Goal: Information Seeking & Learning: Learn about a topic

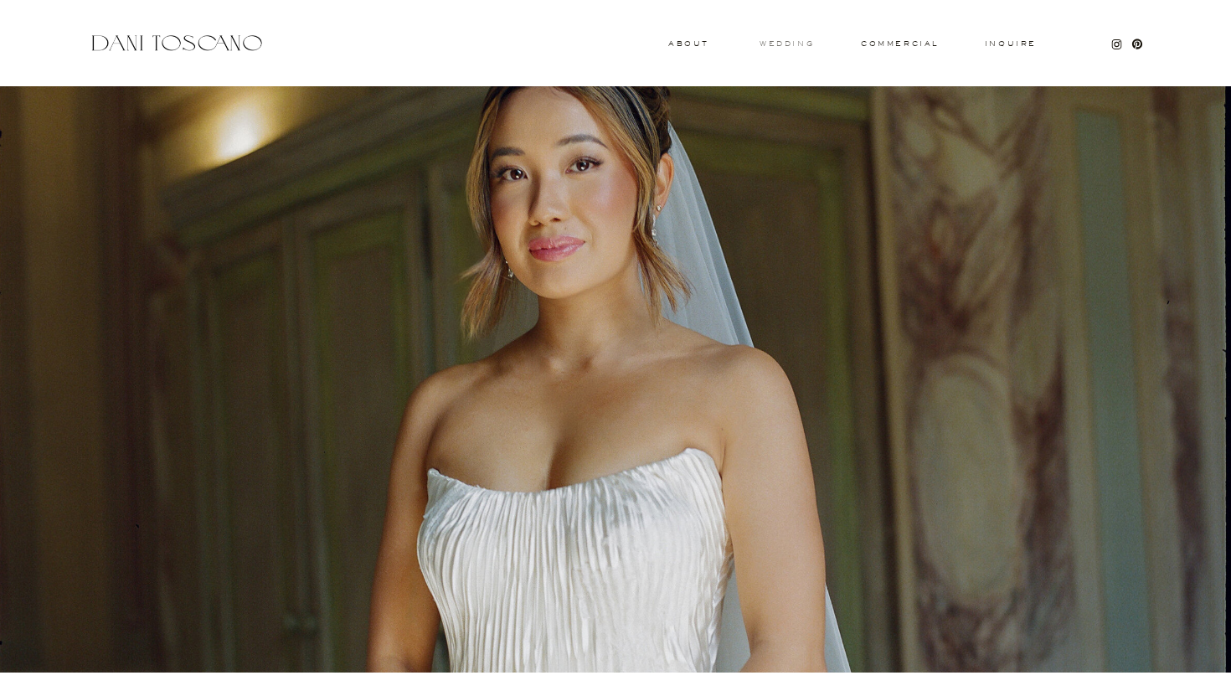
click at [790, 41] on h3 "wedding" at bounding box center [787, 43] width 54 height 6
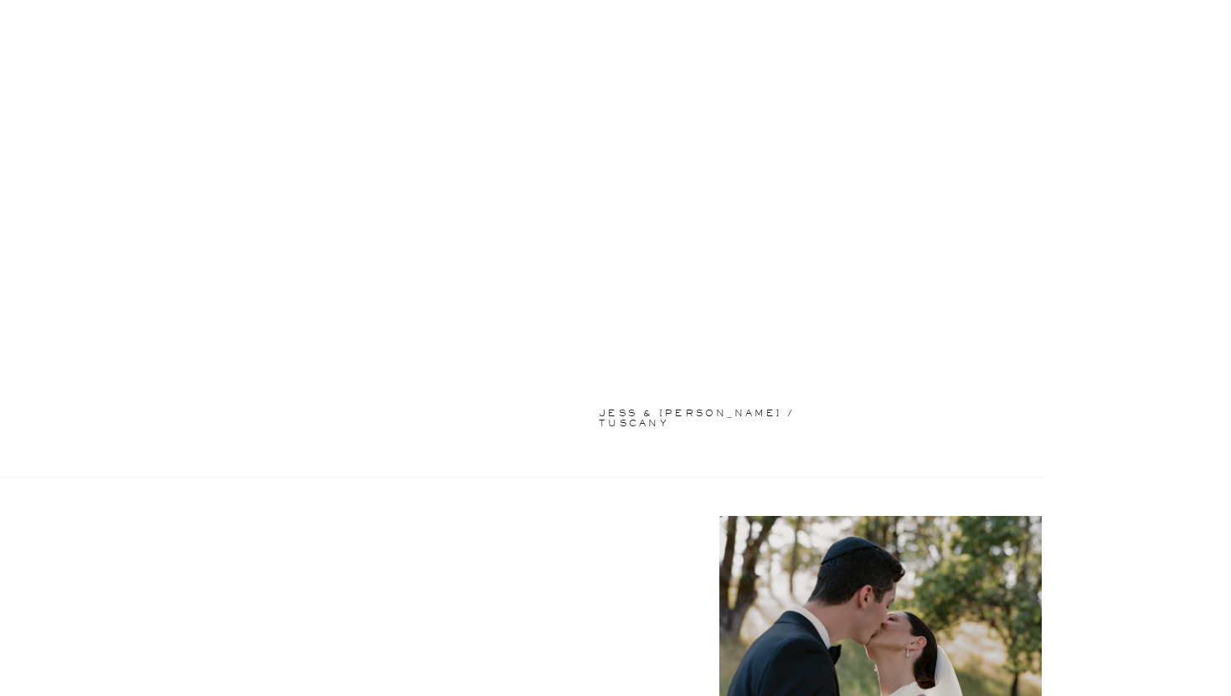
scroll to position [90, 0]
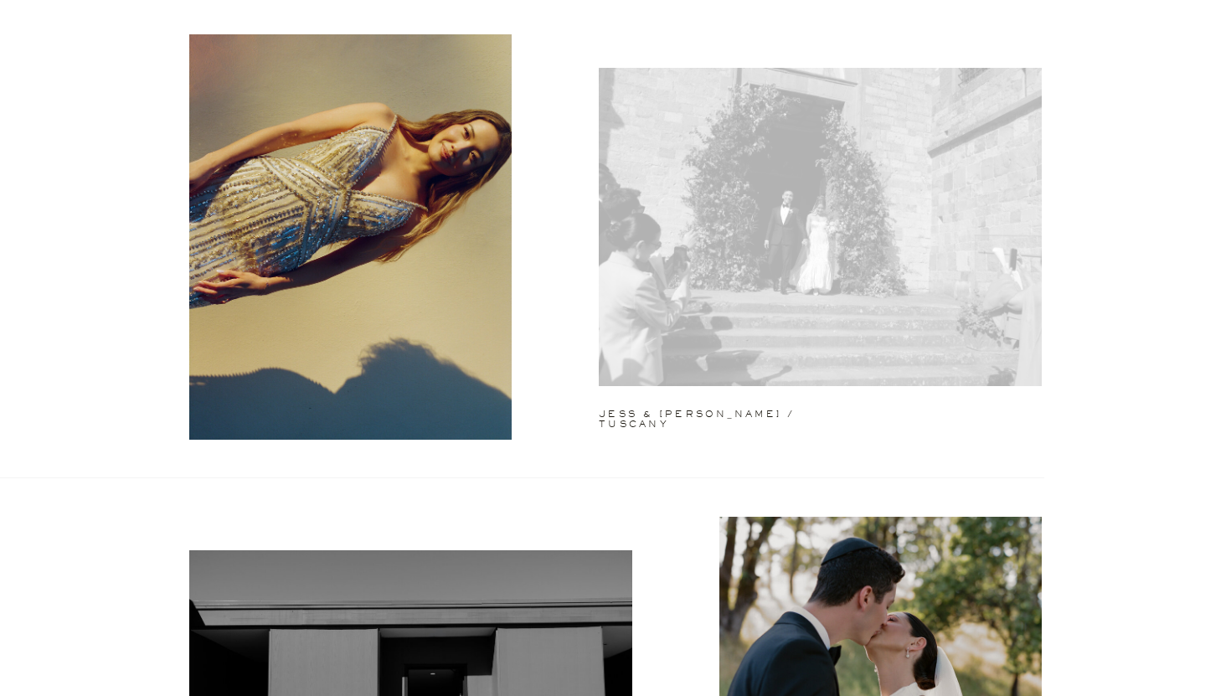
click at [679, 157] on div at bounding box center [820, 227] width 443 height 318
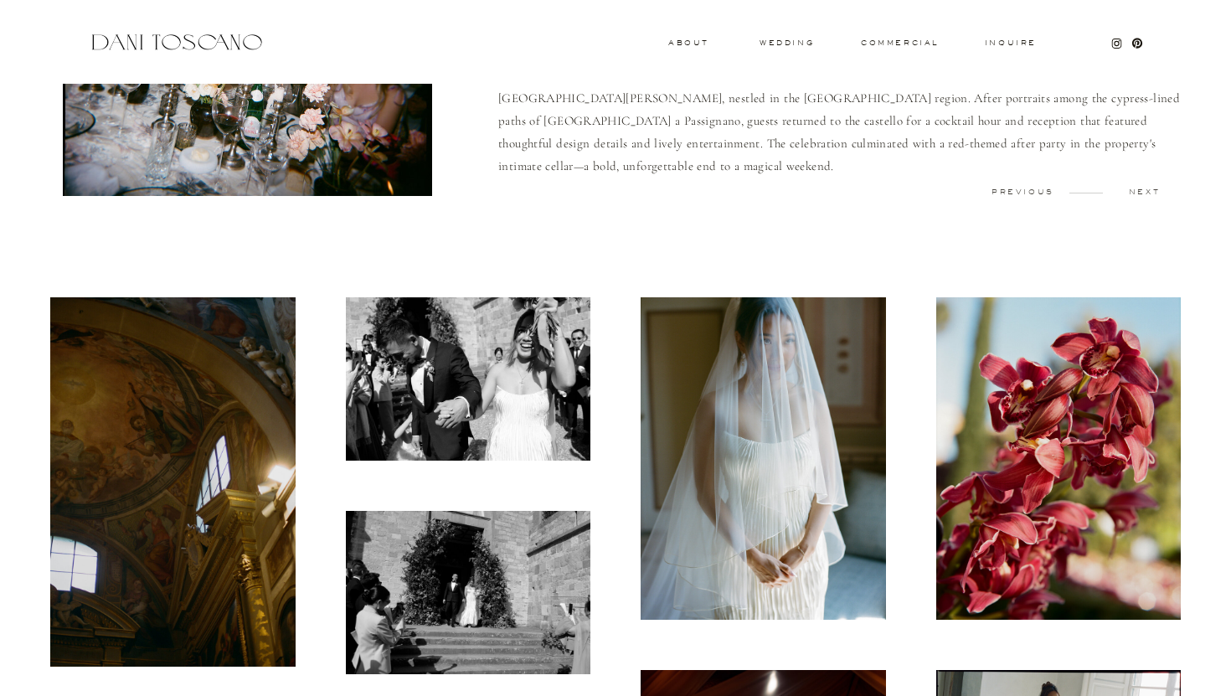
scroll to position [321, 0]
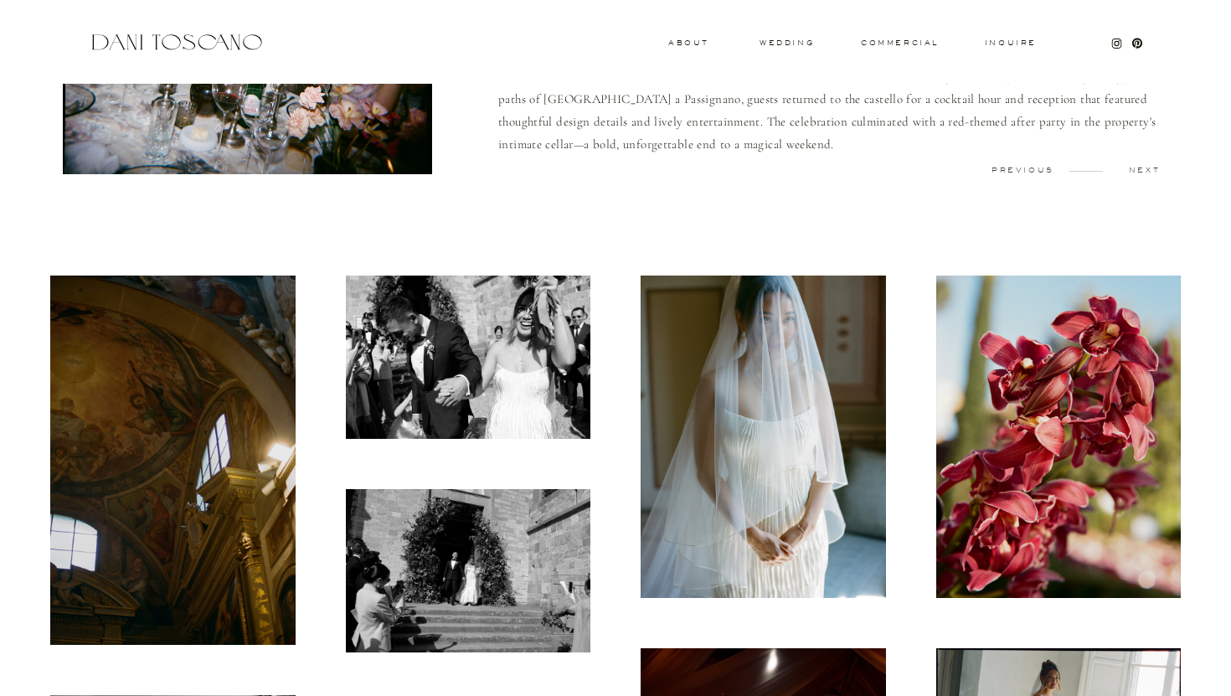
click at [163, 451] on img at bounding box center [172, 460] width 245 height 369
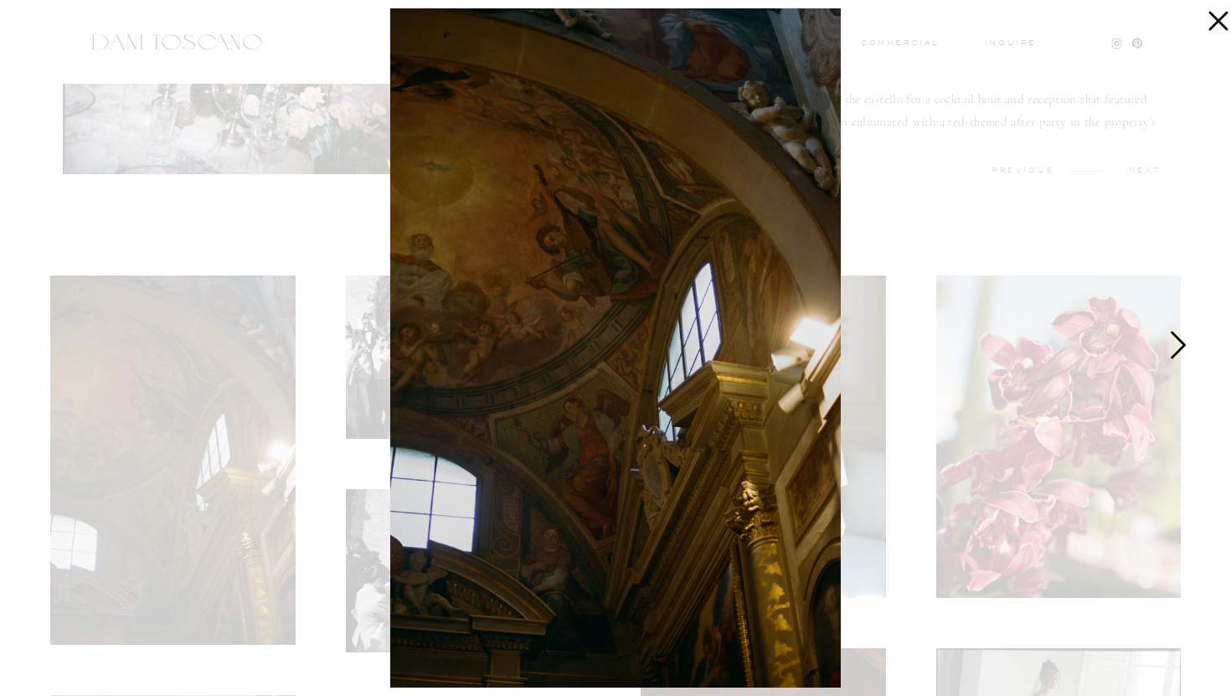
click at [1182, 346] on icon at bounding box center [1178, 345] width 15 height 28
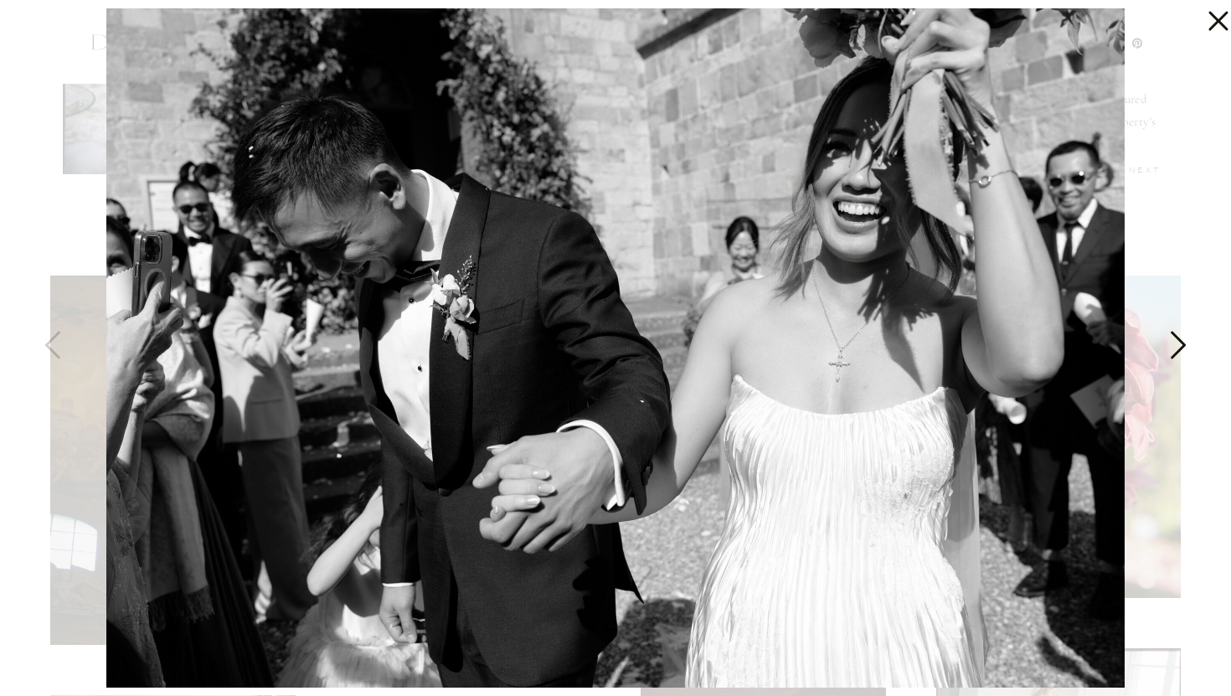
click at [1182, 346] on icon at bounding box center [1178, 345] width 15 height 28
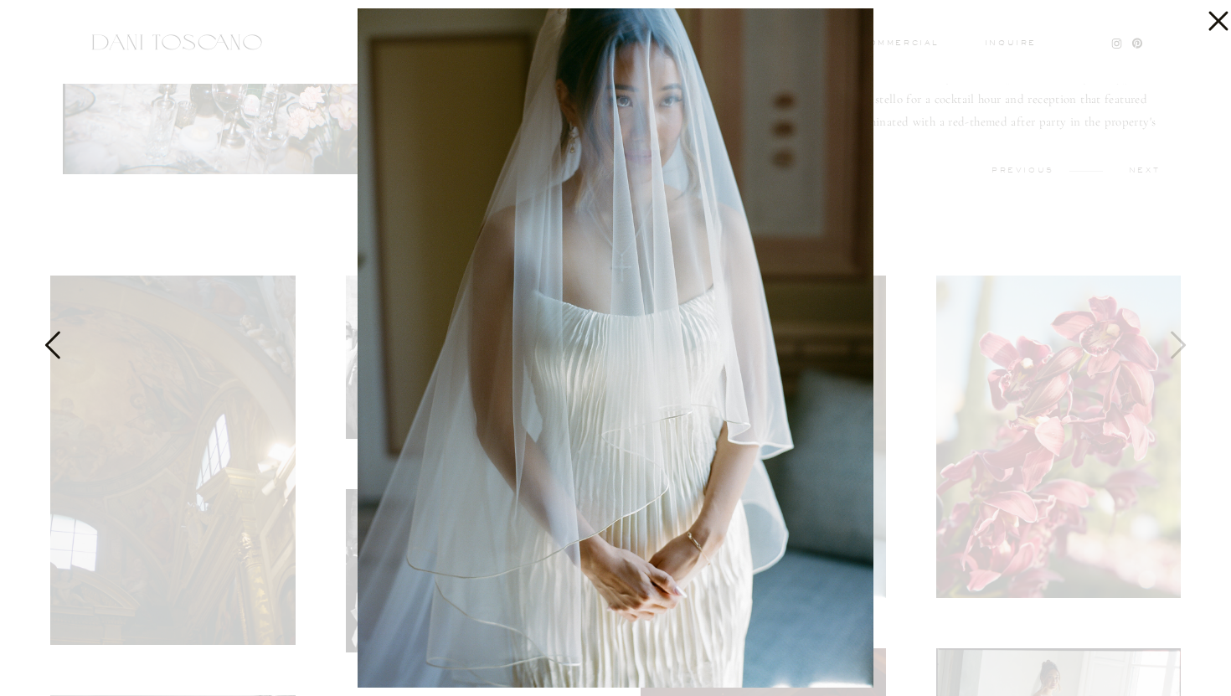
click at [53, 345] on icon at bounding box center [54, 349] width 42 height 50
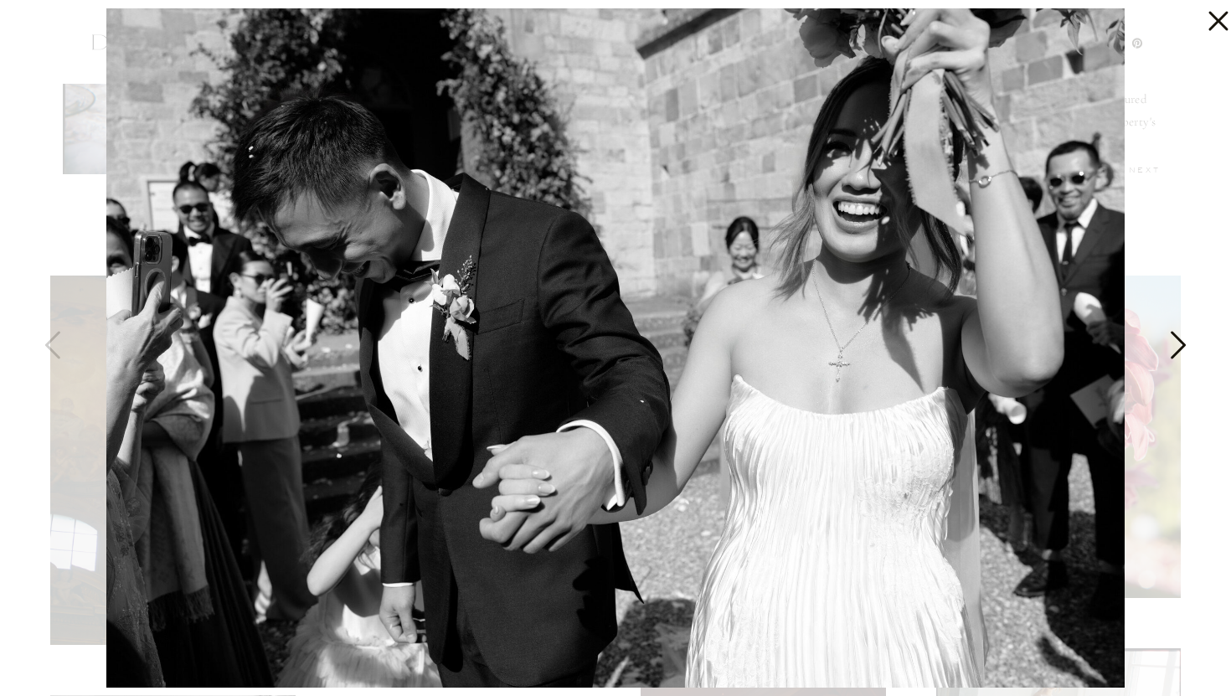
click at [1182, 349] on icon at bounding box center [1177, 349] width 42 height 50
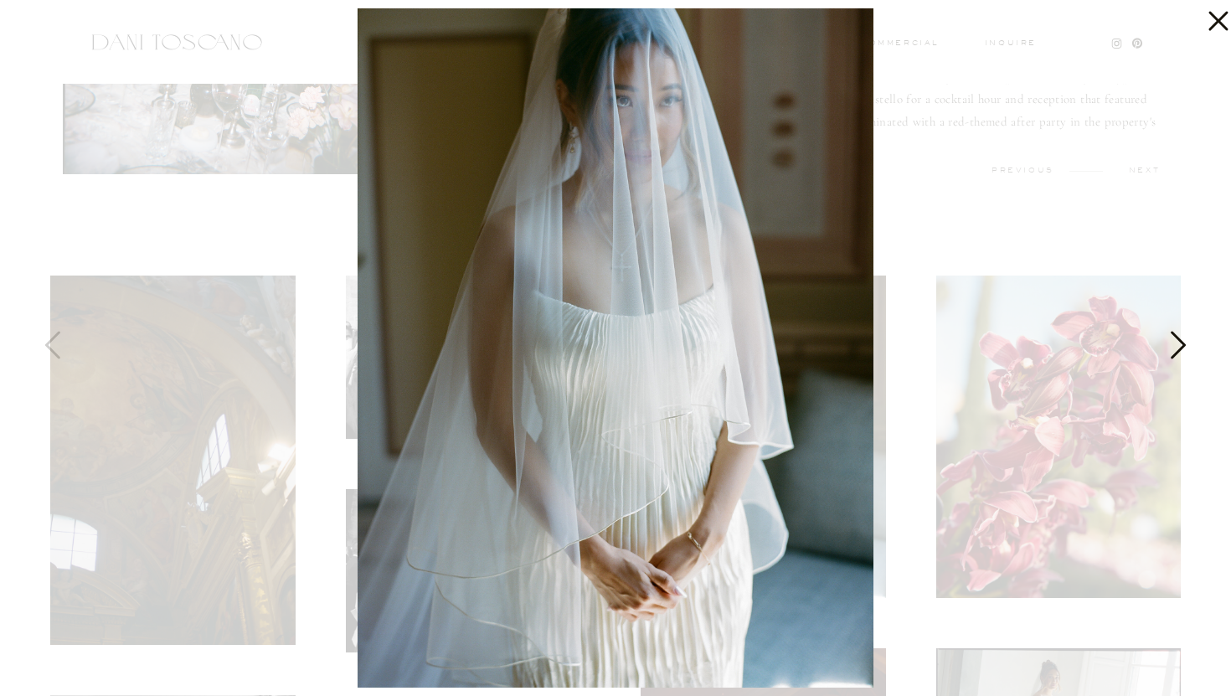
click at [1182, 349] on icon at bounding box center [1177, 349] width 42 height 50
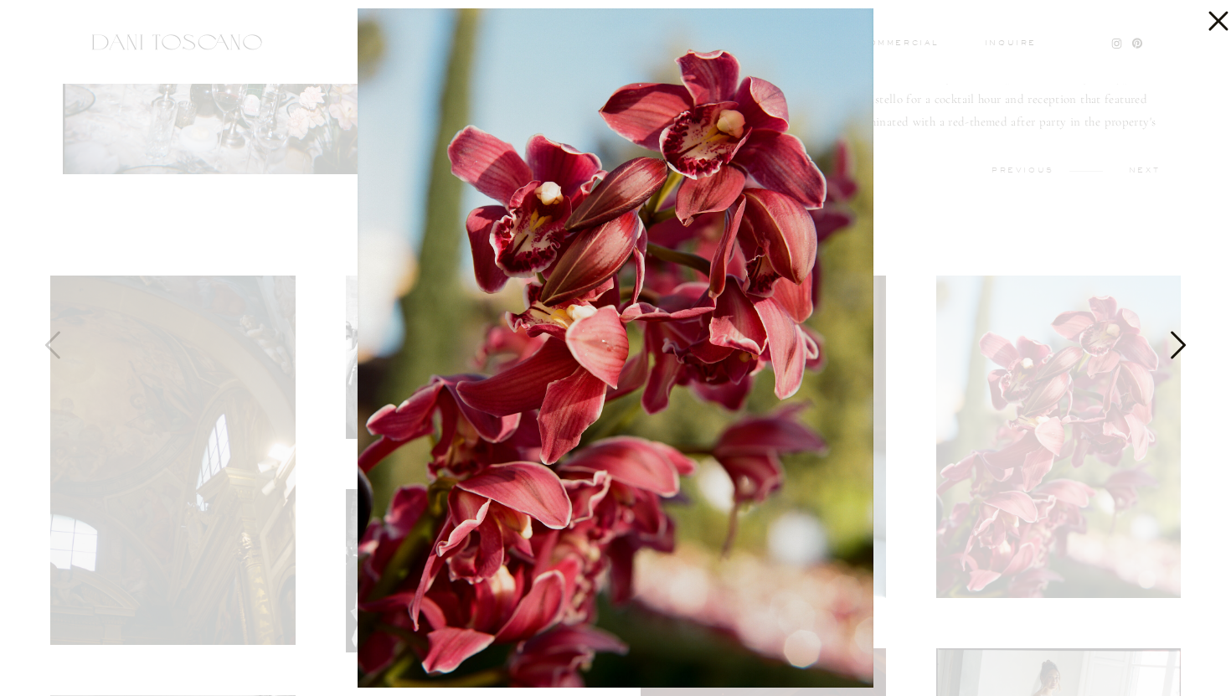
click at [1182, 349] on icon at bounding box center [1177, 349] width 42 height 50
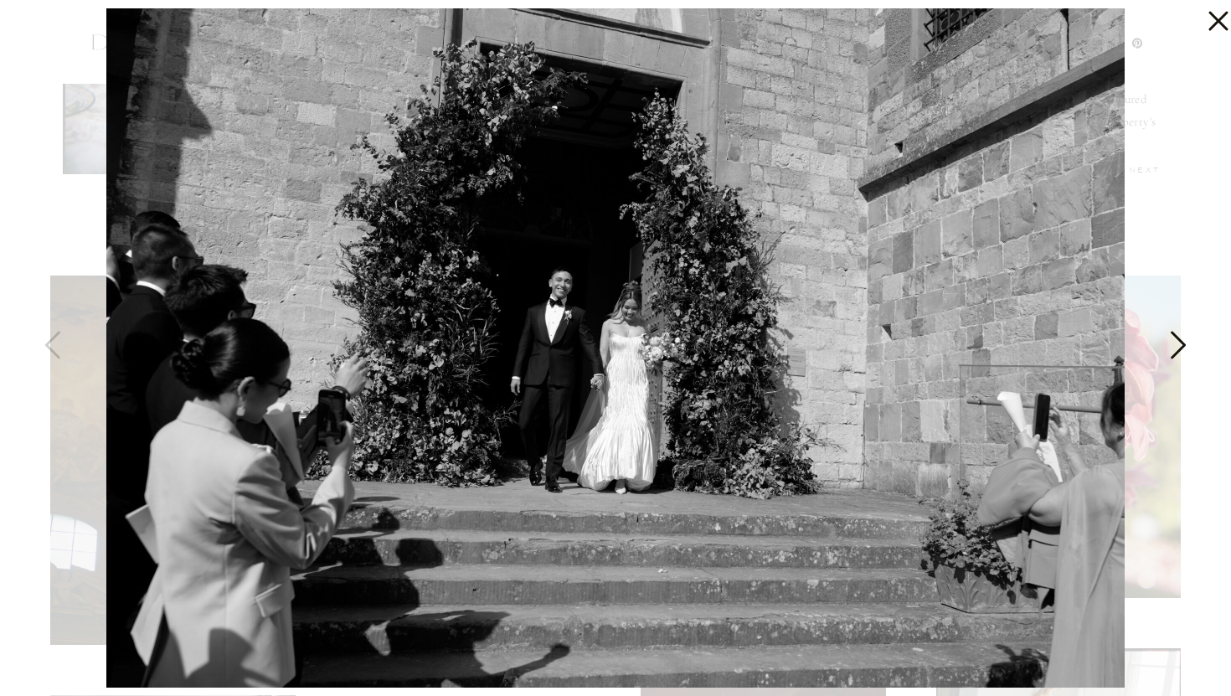
click at [1182, 349] on icon at bounding box center [1177, 349] width 42 height 50
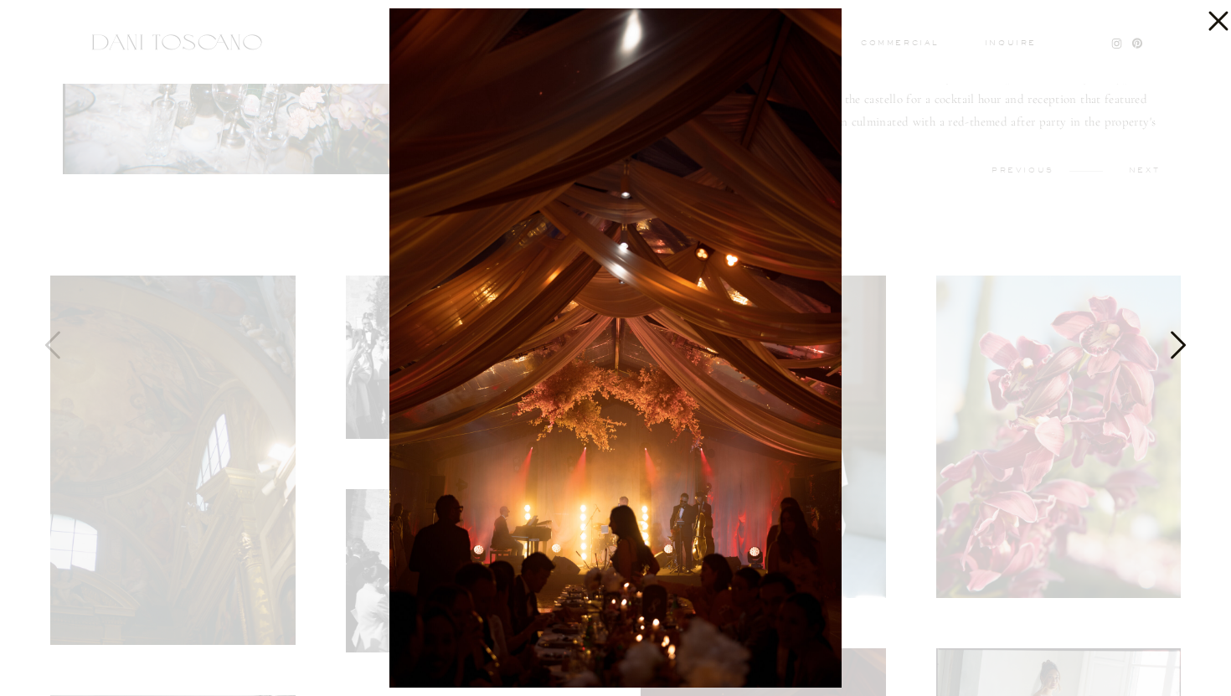
click at [1182, 349] on icon at bounding box center [1177, 349] width 42 height 50
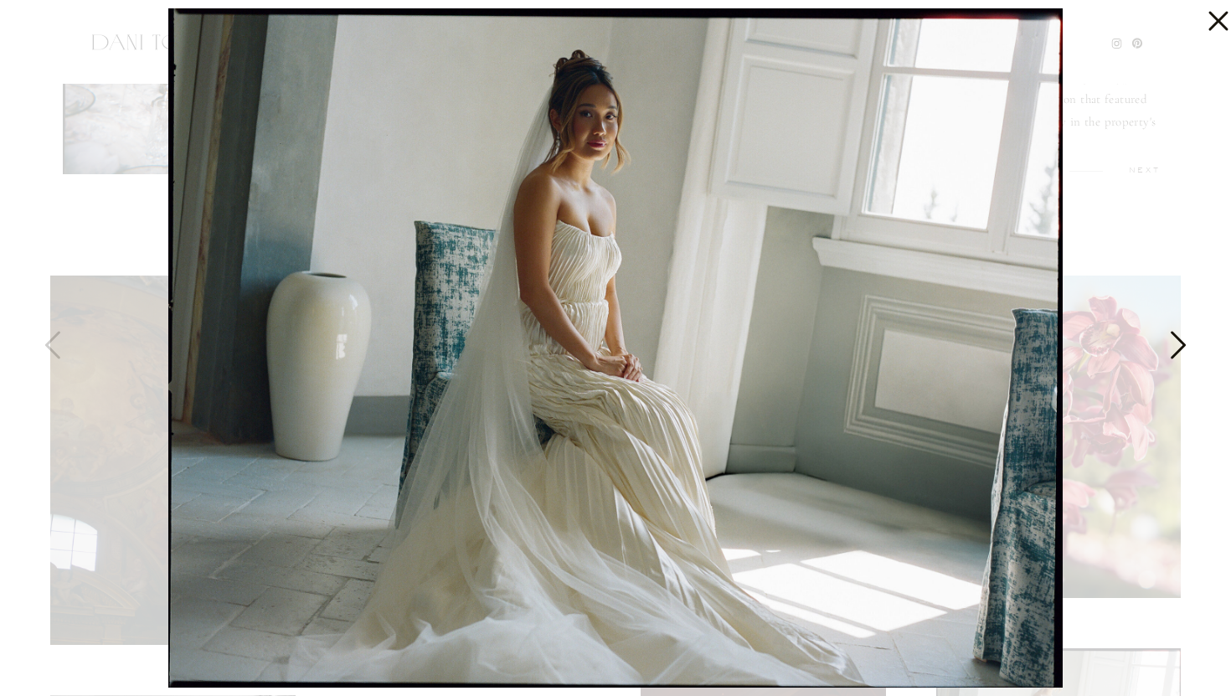
click at [1177, 346] on icon at bounding box center [1177, 349] width 42 height 50
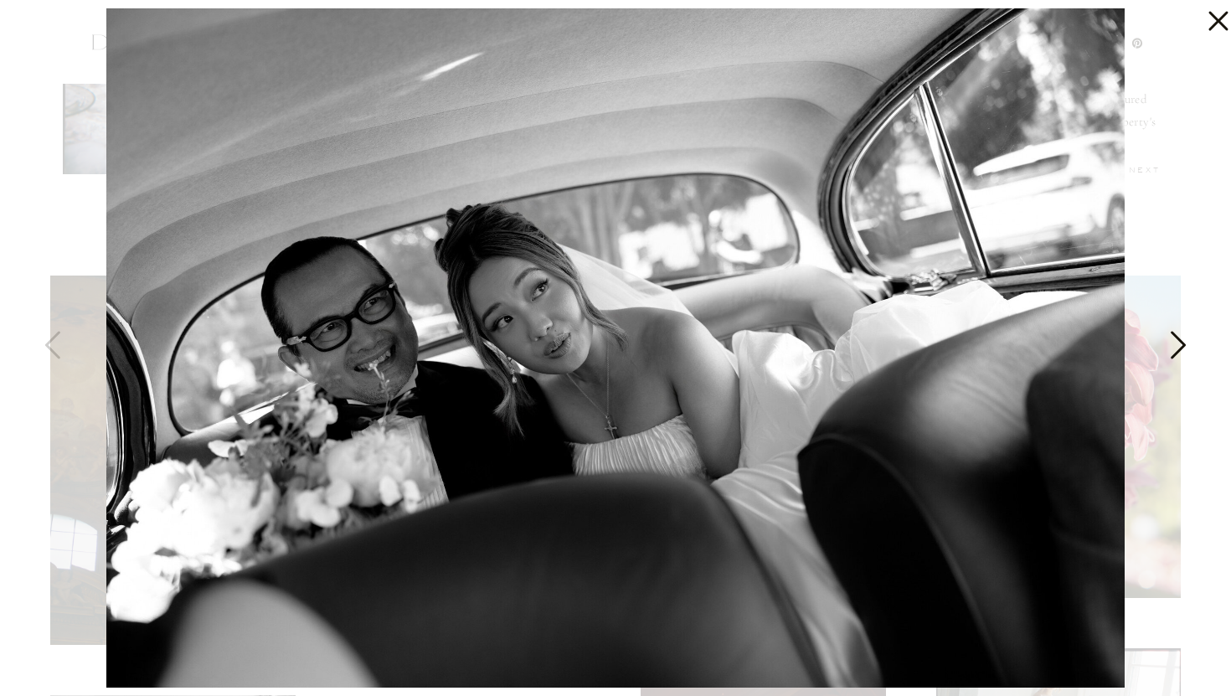
click at [1177, 346] on icon at bounding box center [1177, 349] width 42 height 50
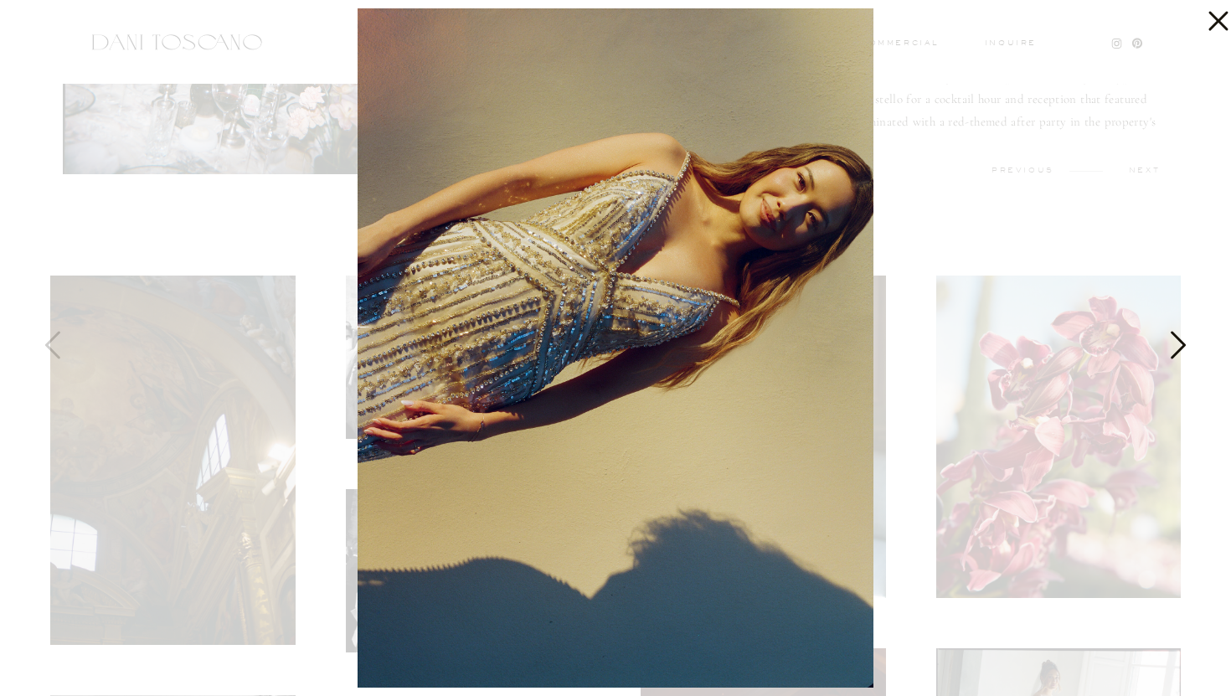
click at [1177, 346] on icon at bounding box center [1177, 349] width 42 height 50
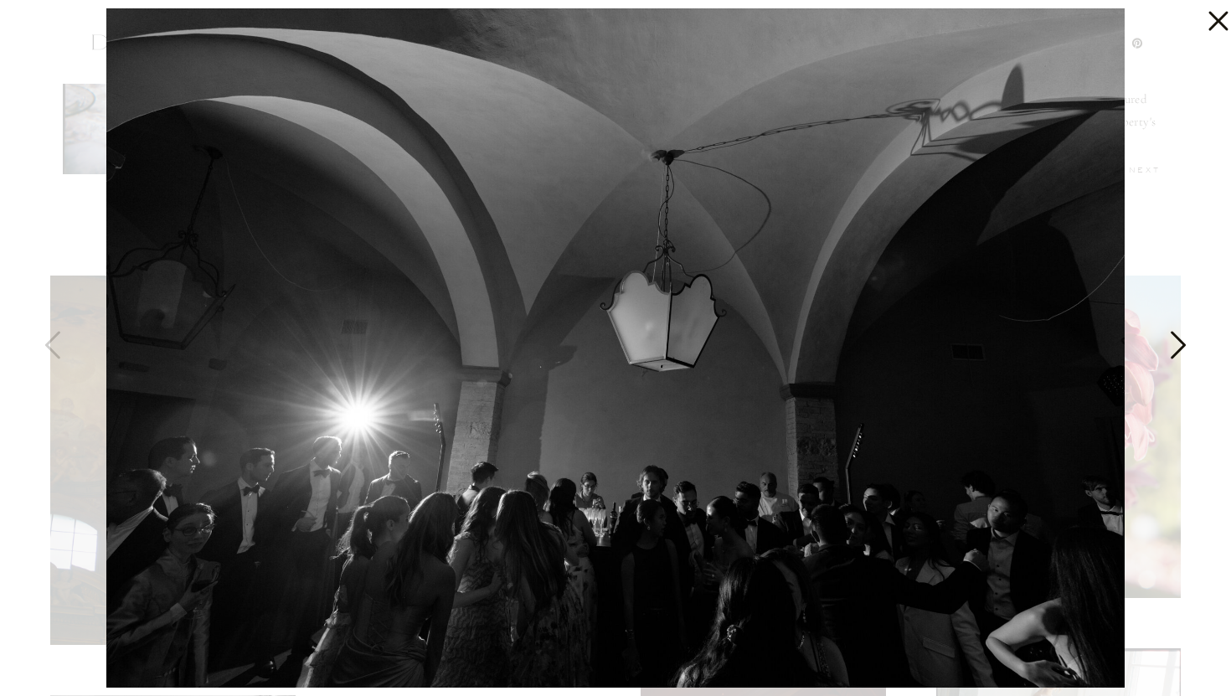
click at [1179, 339] on icon at bounding box center [1178, 345] width 15 height 28
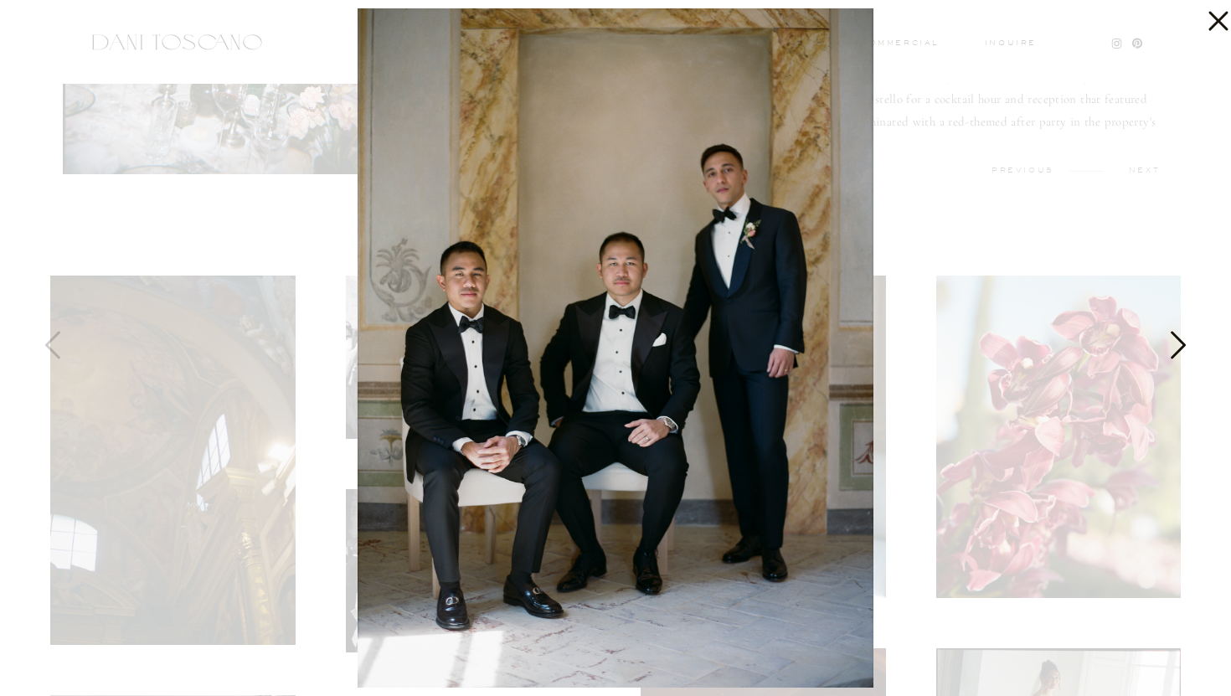
click at [1179, 339] on icon at bounding box center [1178, 345] width 15 height 28
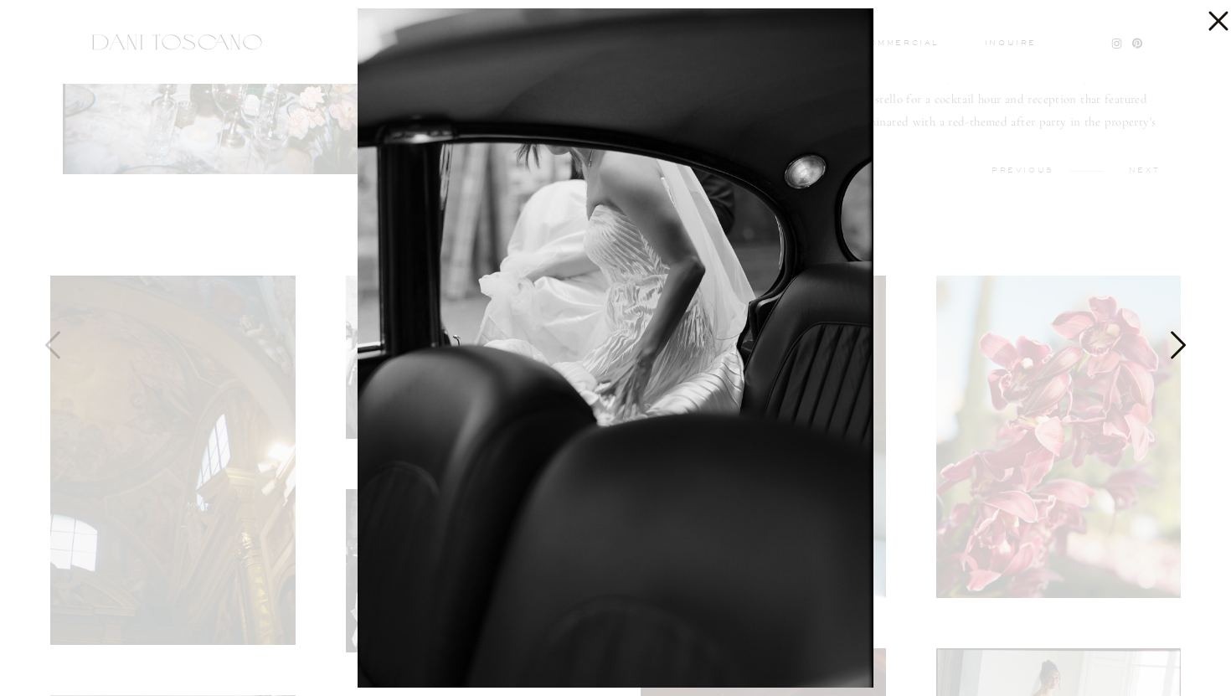
click at [1179, 339] on icon at bounding box center [1178, 345] width 15 height 28
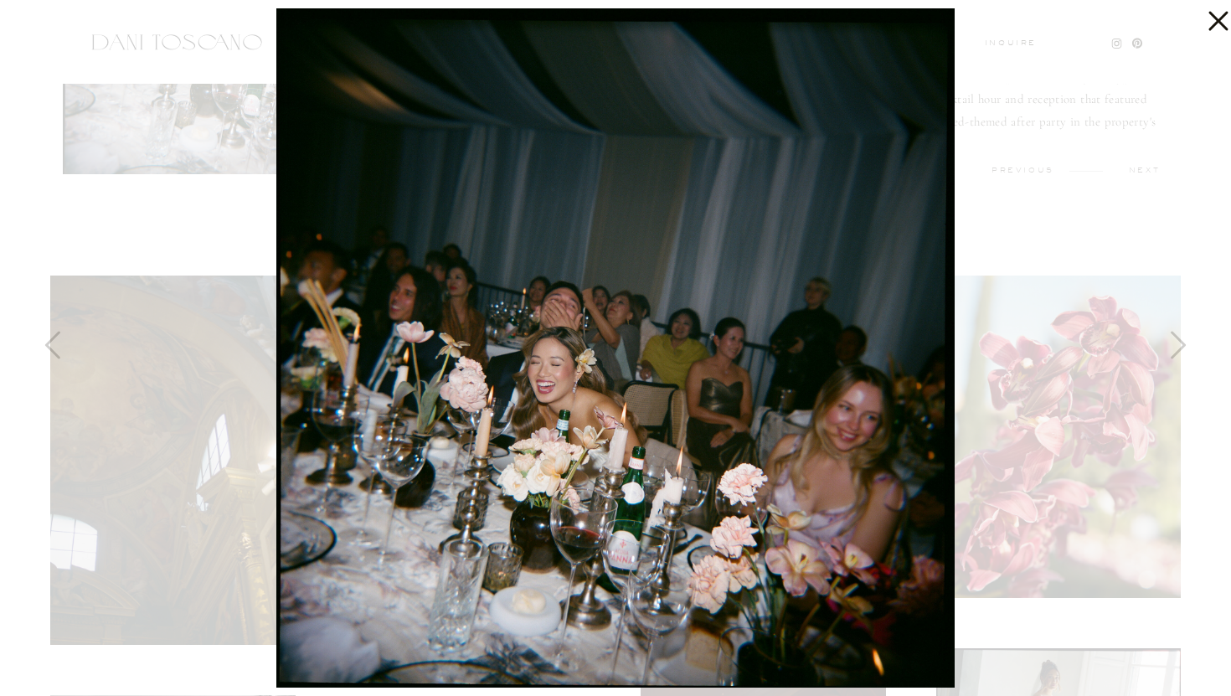
click at [1038, 176] on div at bounding box center [615, 348] width 1231 height 696
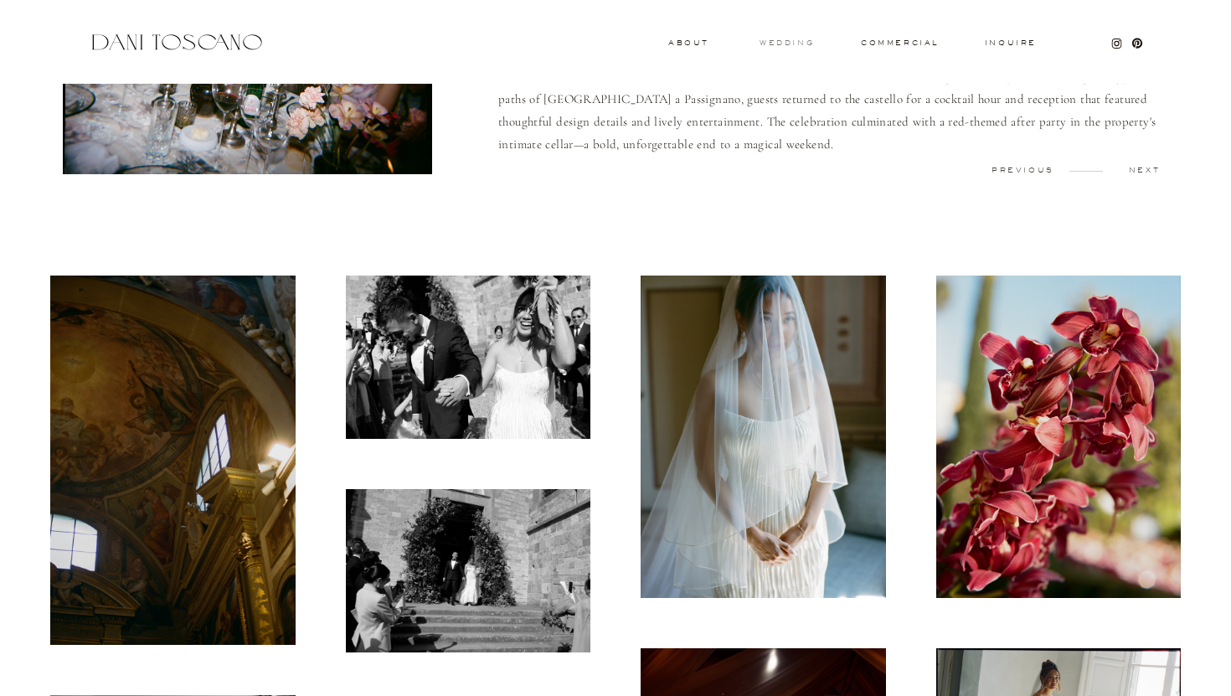
click at [787, 45] on h3 "wedding" at bounding box center [787, 42] width 54 height 6
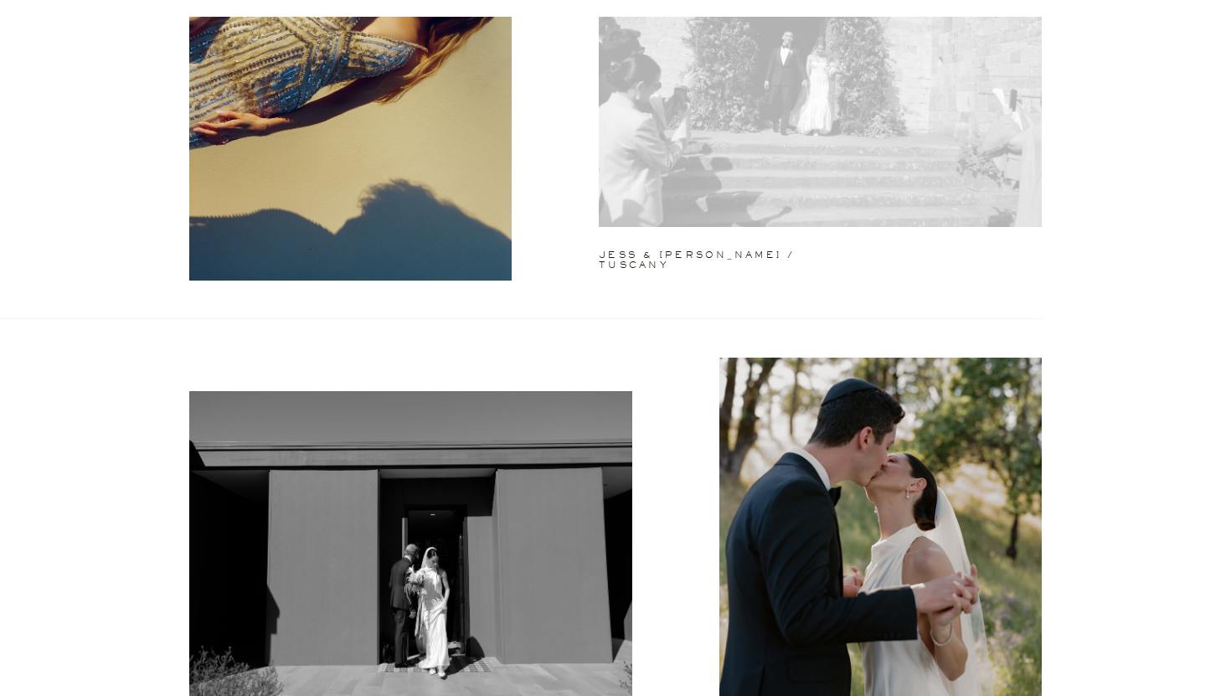
scroll to position [400, 0]
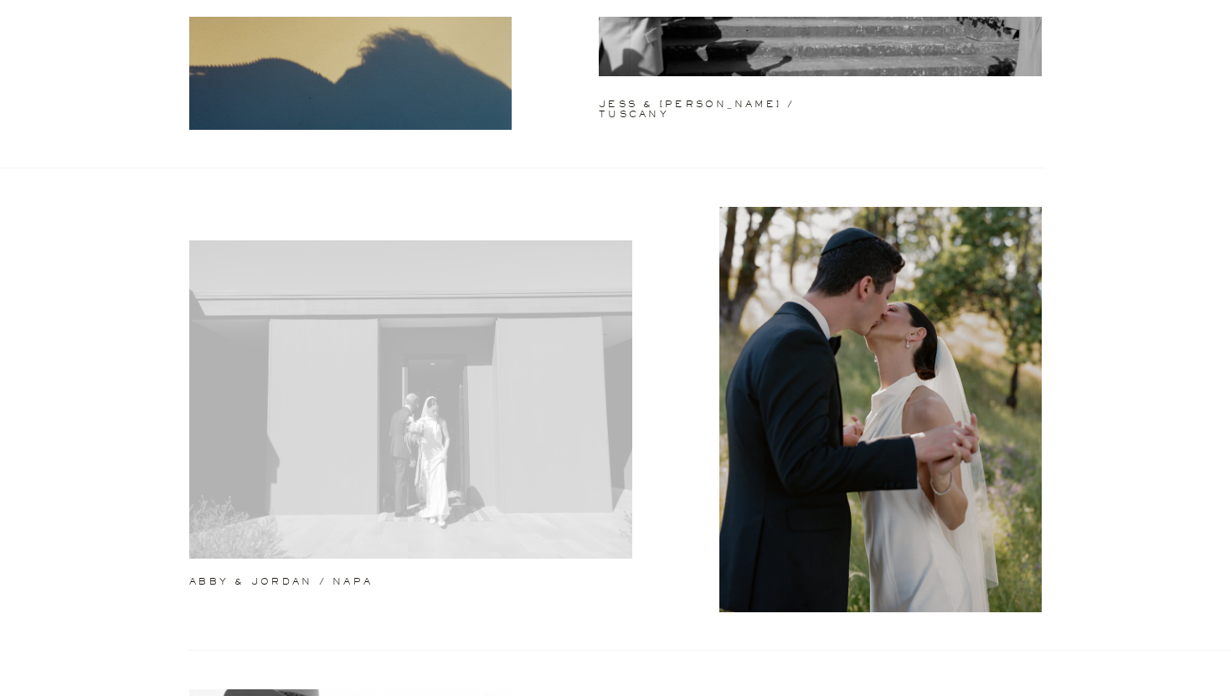
click at [421, 392] on div at bounding box center [410, 399] width 443 height 318
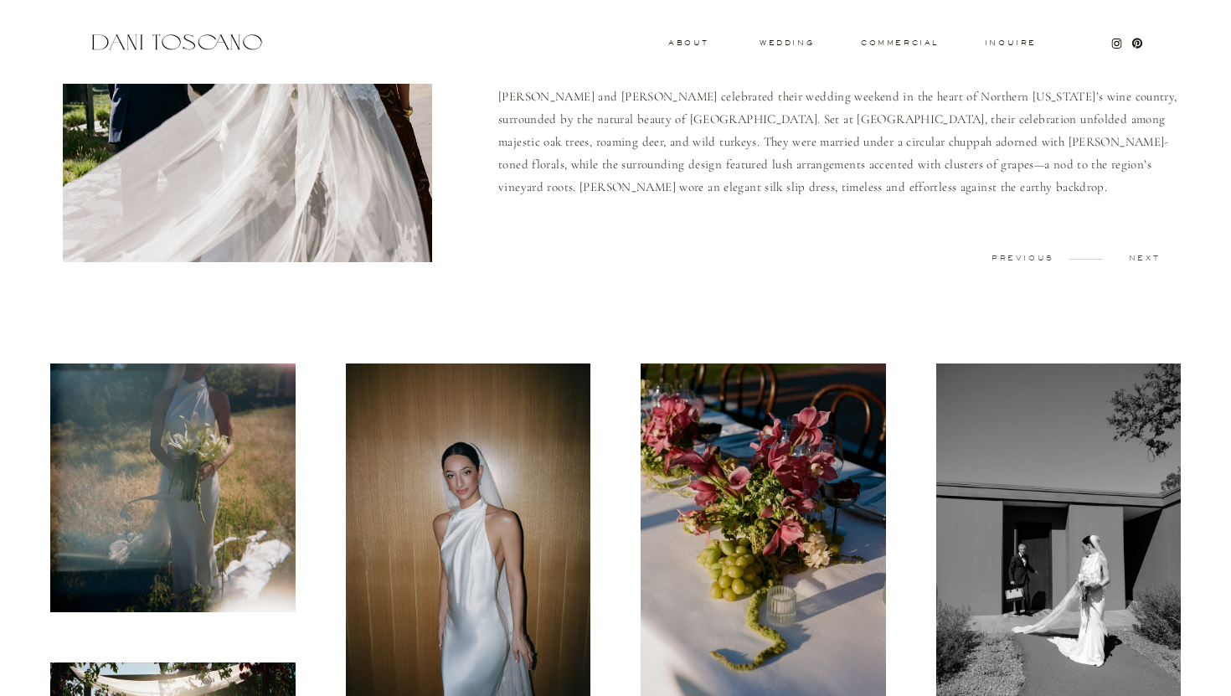
scroll to position [252, 0]
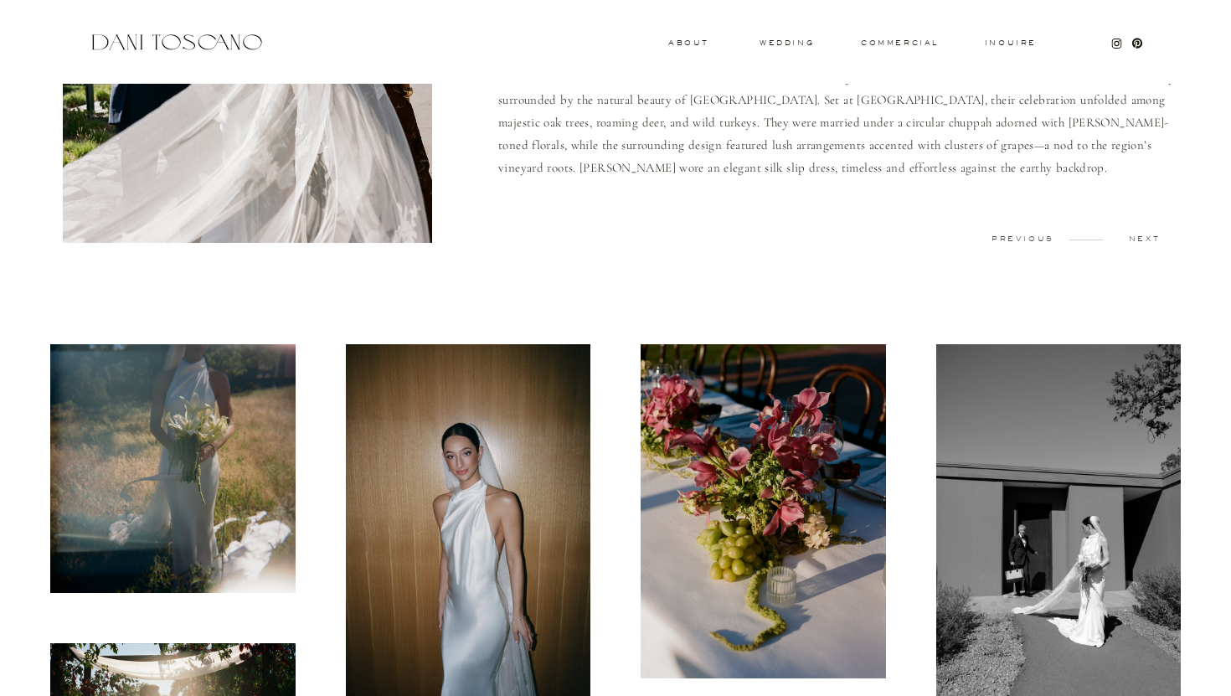
click at [185, 420] on img at bounding box center [172, 468] width 245 height 249
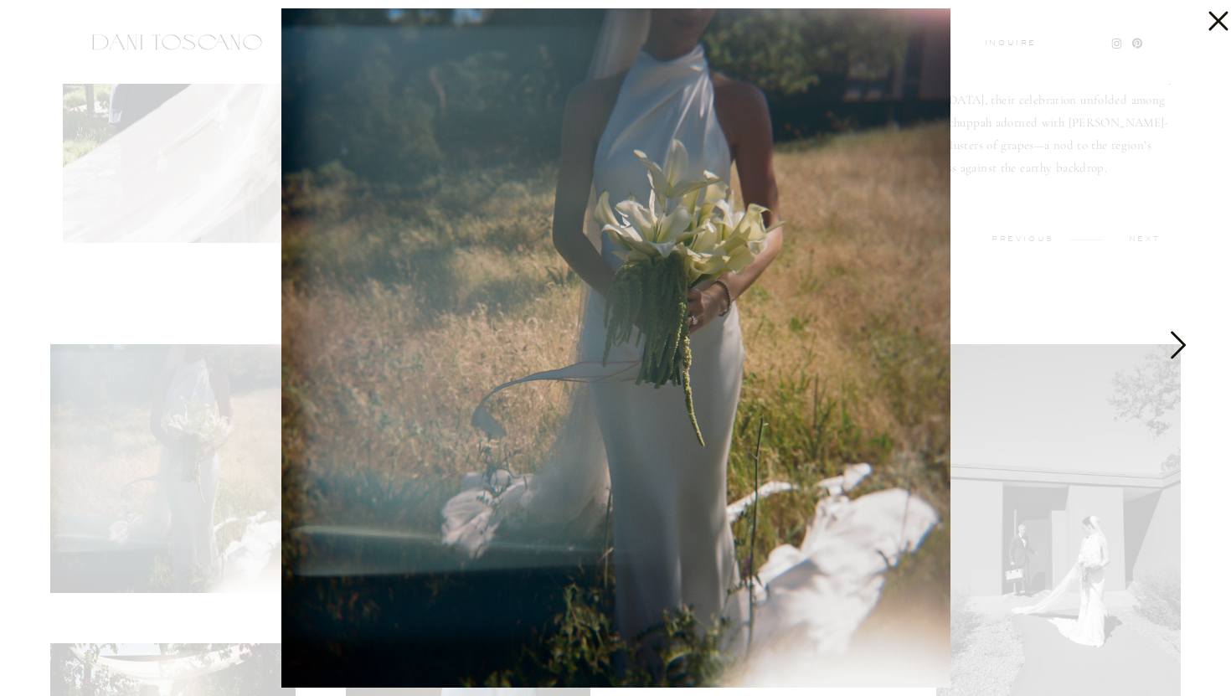
click at [1172, 337] on icon at bounding box center [1177, 349] width 42 height 50
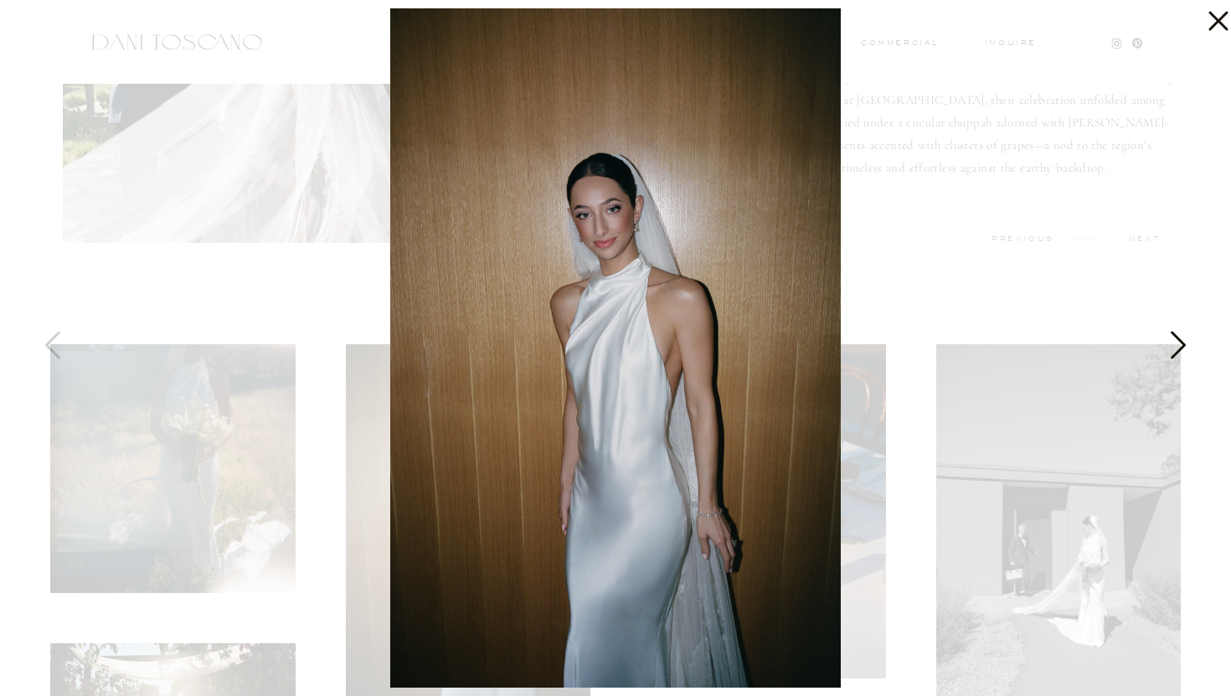
click at [1172, 337] on icon at bounding box center [1177, 349] width 42 height 50
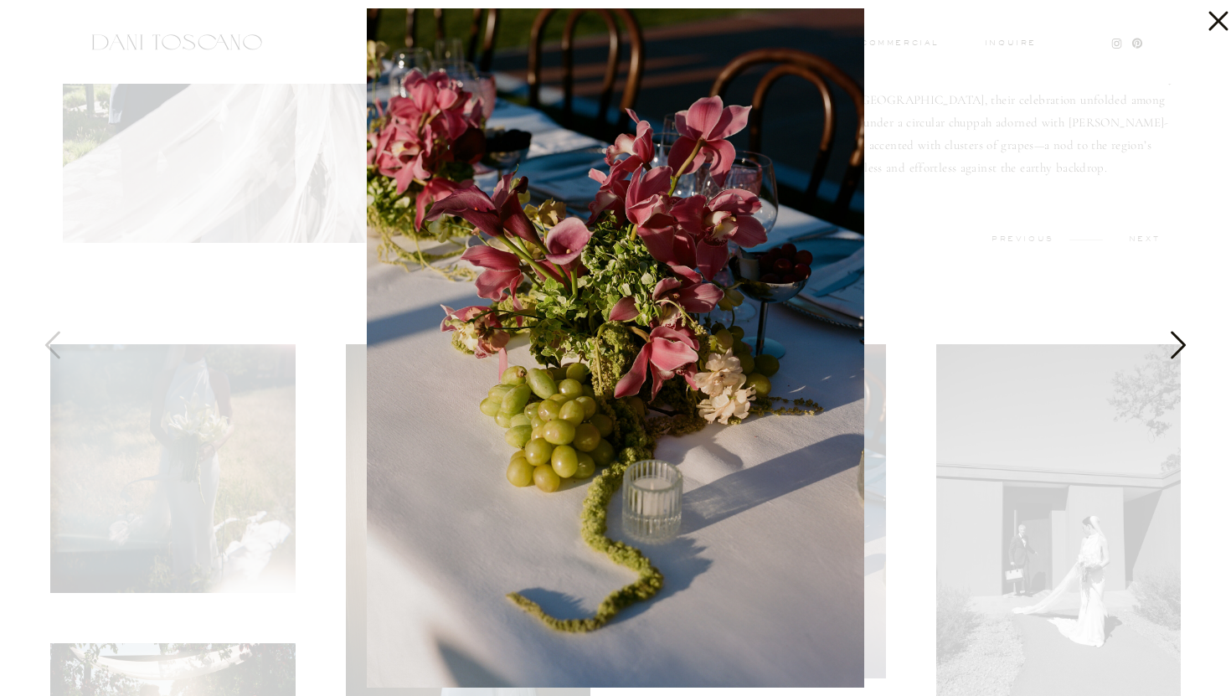
click at [1172, 337] on icon at bounding box center [1177, 349] width 42 height 50
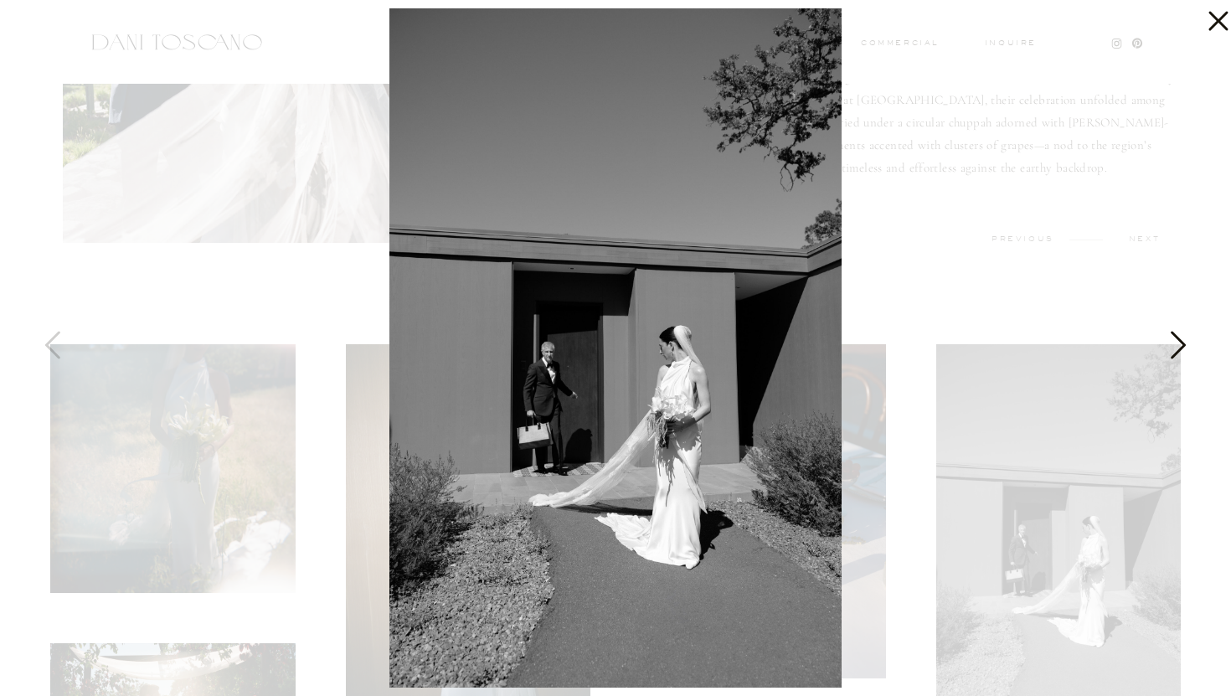
click at [1172, 337] on icon at bounding box center [1177, 349] width 42 height 50
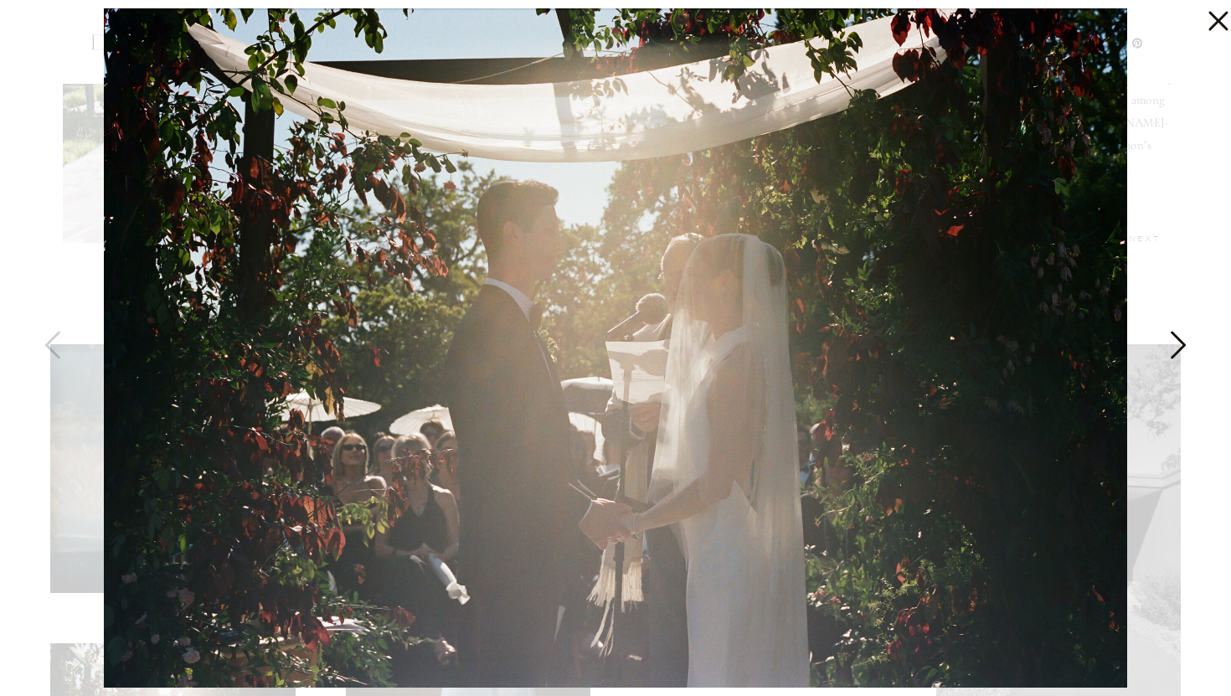
click at [1172, 337] on icon at bounding box center [1177, 349] width 42 height 50
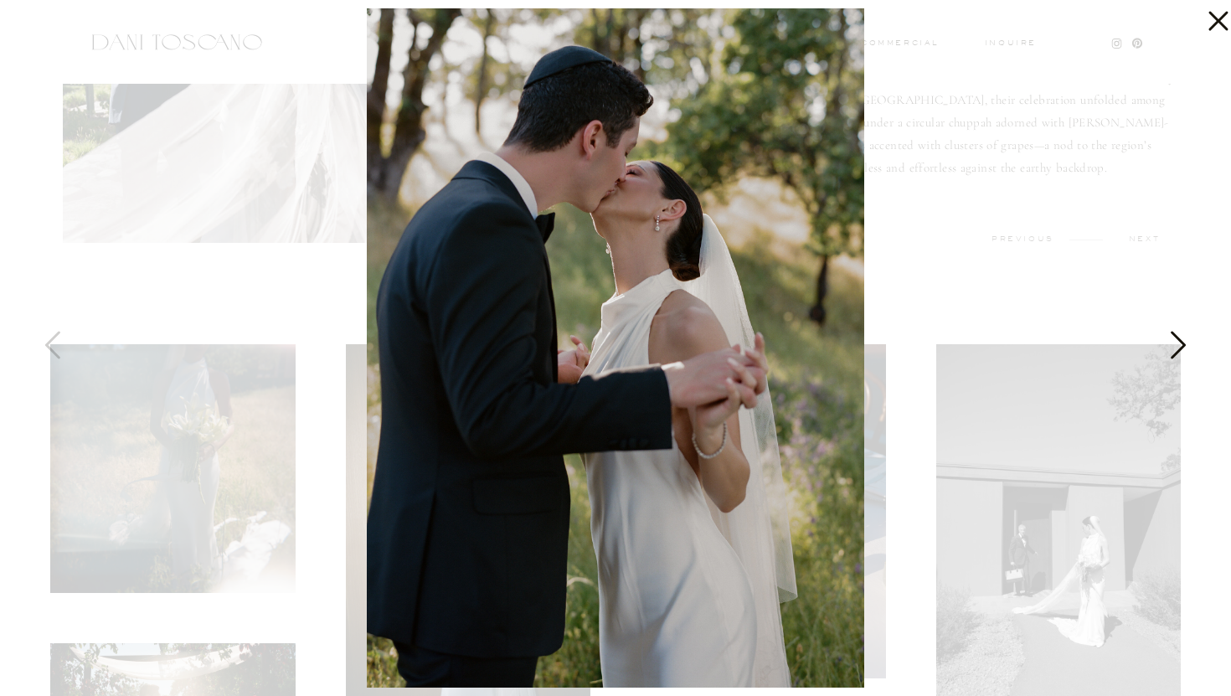
click at [1172, 337] on icon at bounding box center [1177, 349] width 42 height 50
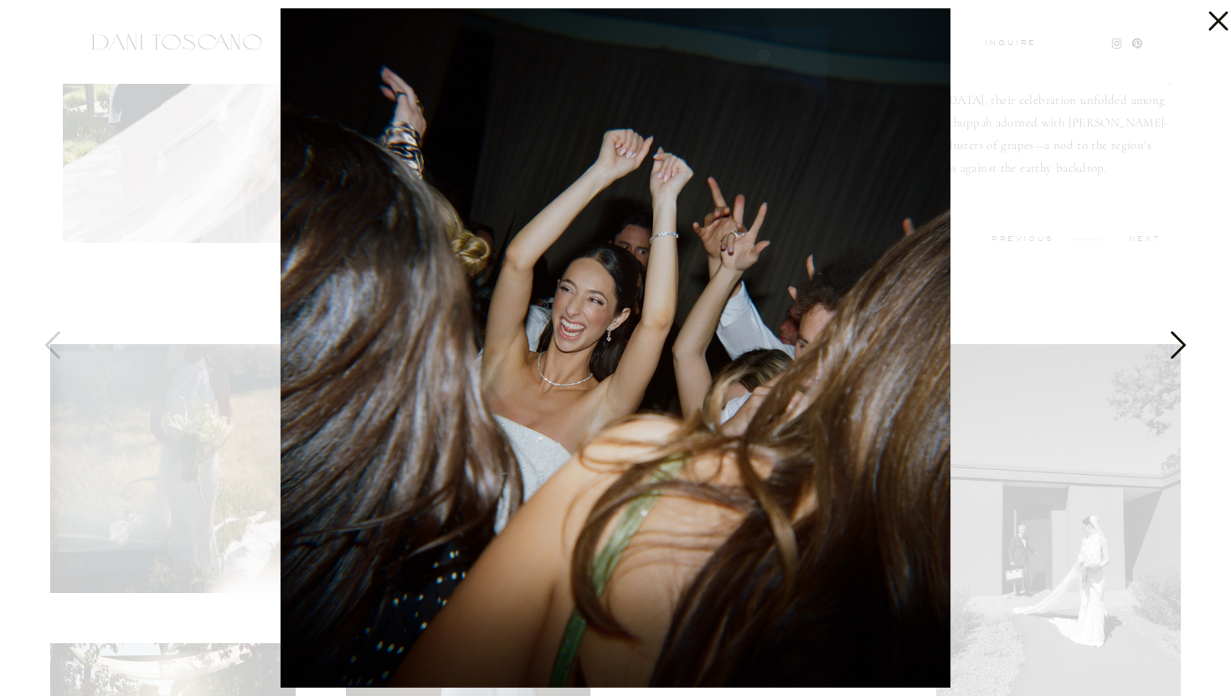
click at [1172, 337] on icon at bounding box center [1177, 349] width 42 height 50
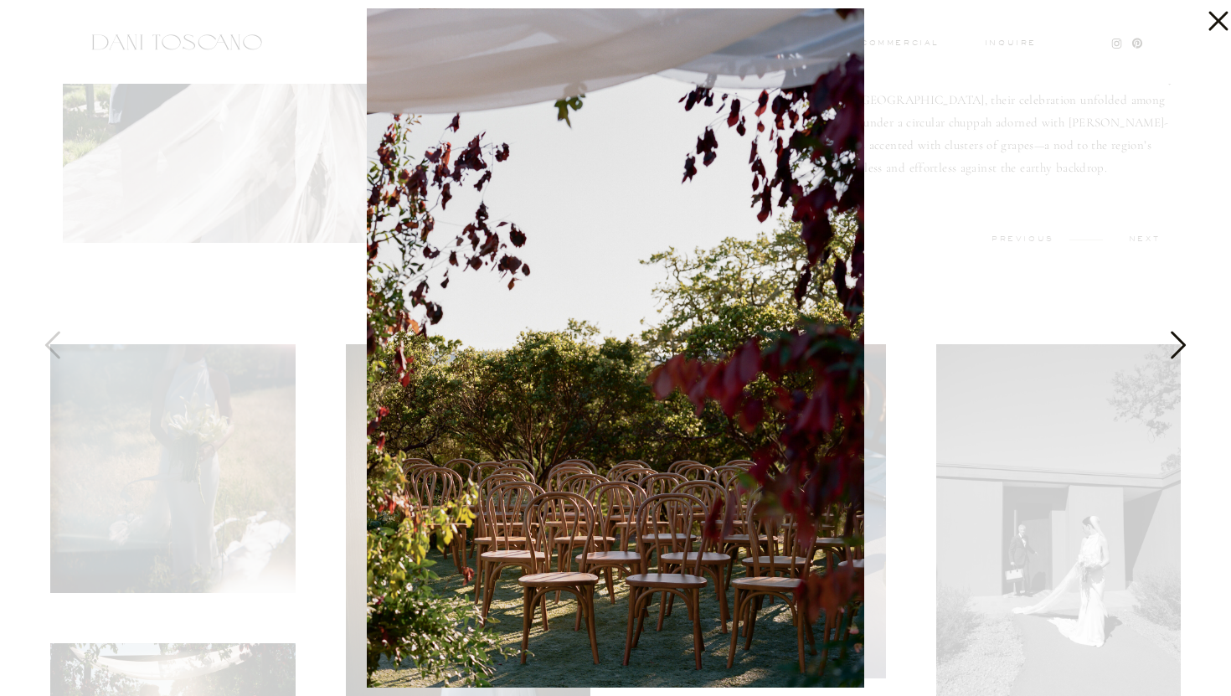
click at [1172, 337] on icon at bounding box center [1177, 349] width 42 height 50
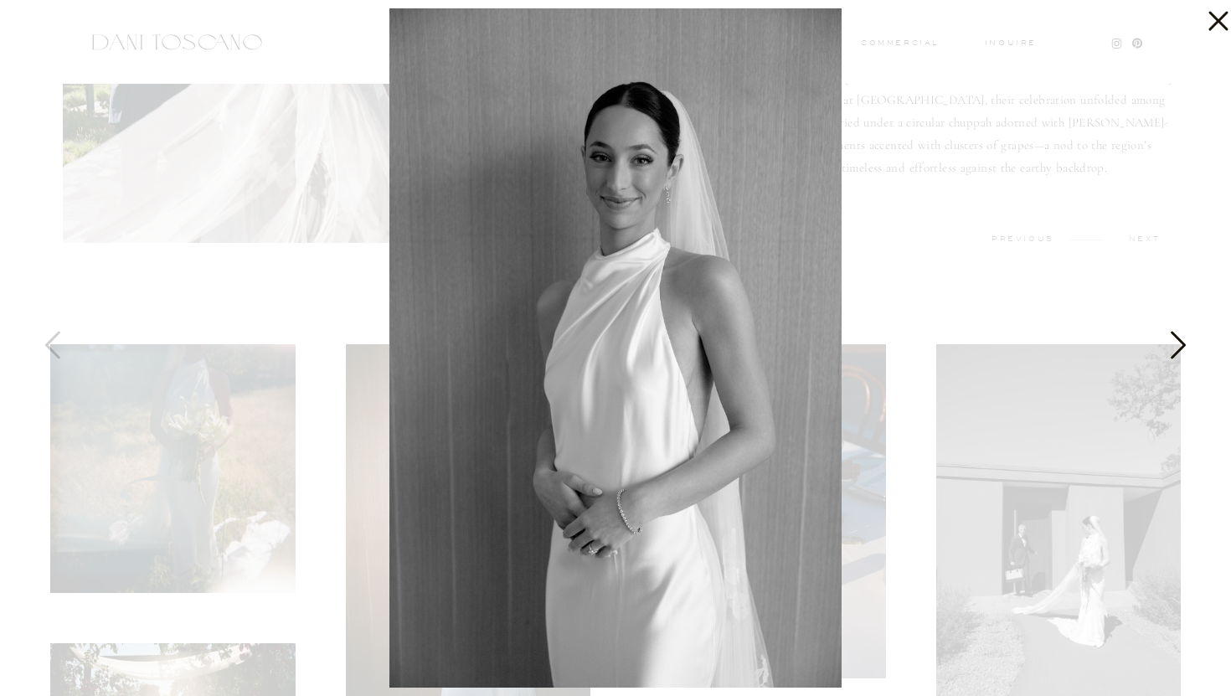
click at [1172, 337] on icon at bounding box center [1177, 349] width 42 height 50
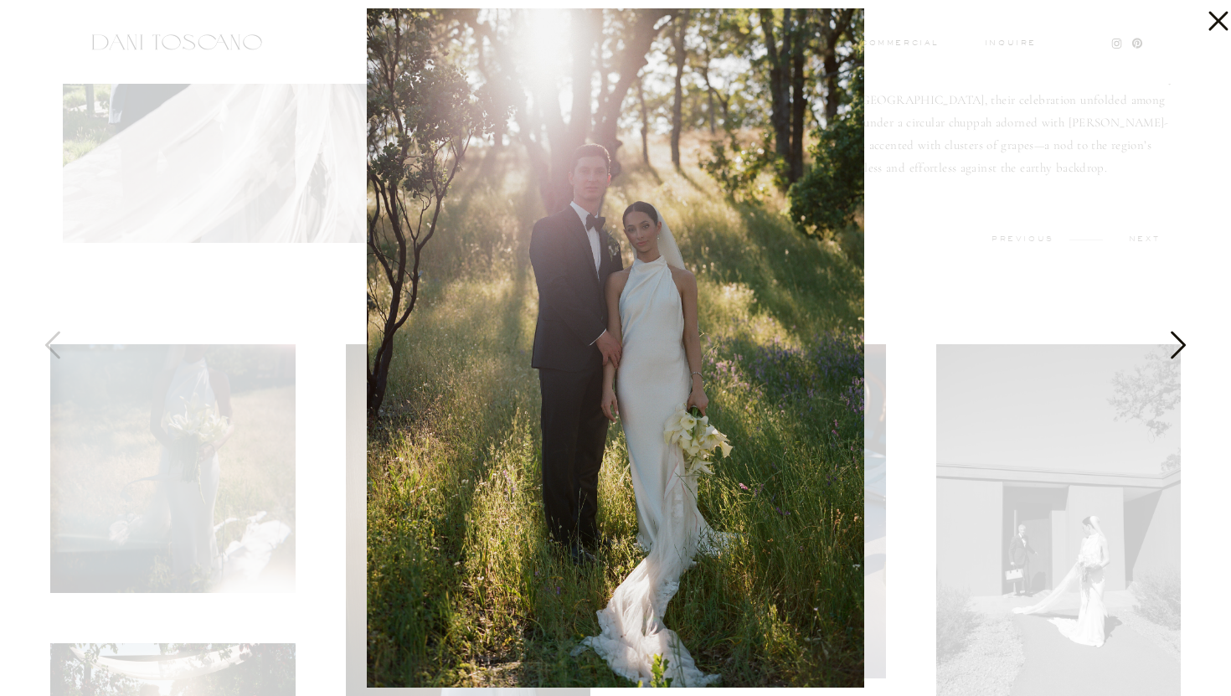
click at [1172, 337] on icon at bounding box center [1177, 349] width 42 height 50
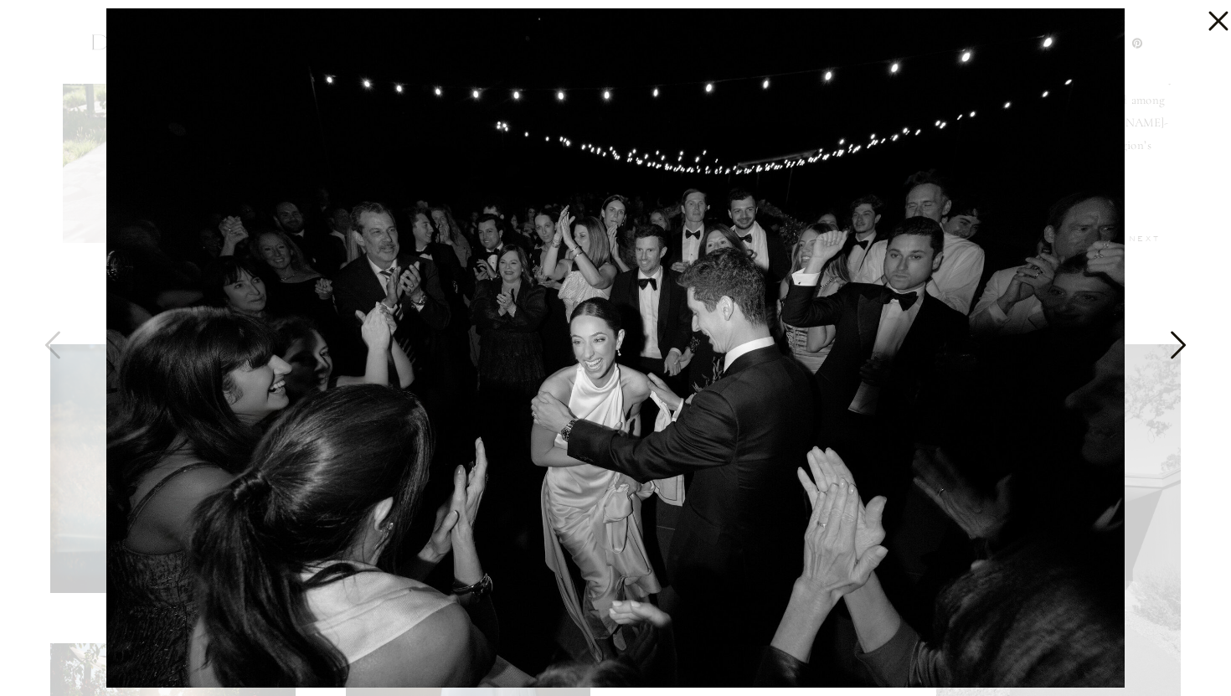
click at [1172, 337] on icon at bounding box center [1177, 349] width 42 height 50
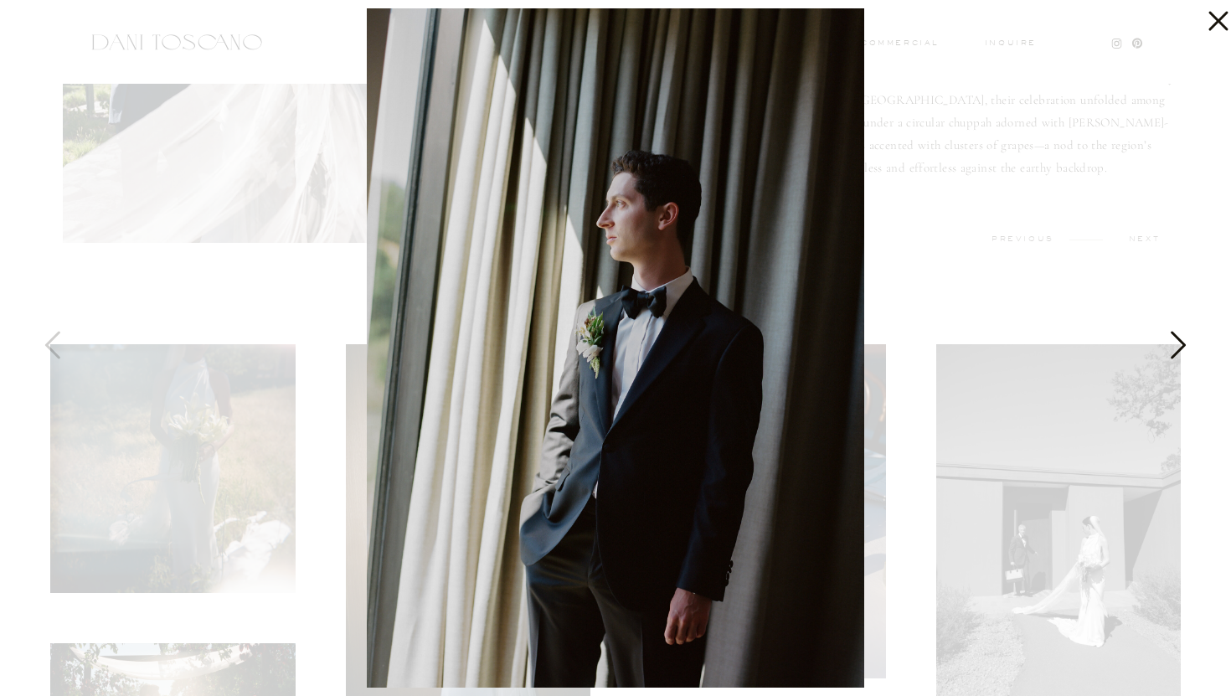
click at [1172, 337] on icon at bounding box center [1177, 349] width 42 height 50
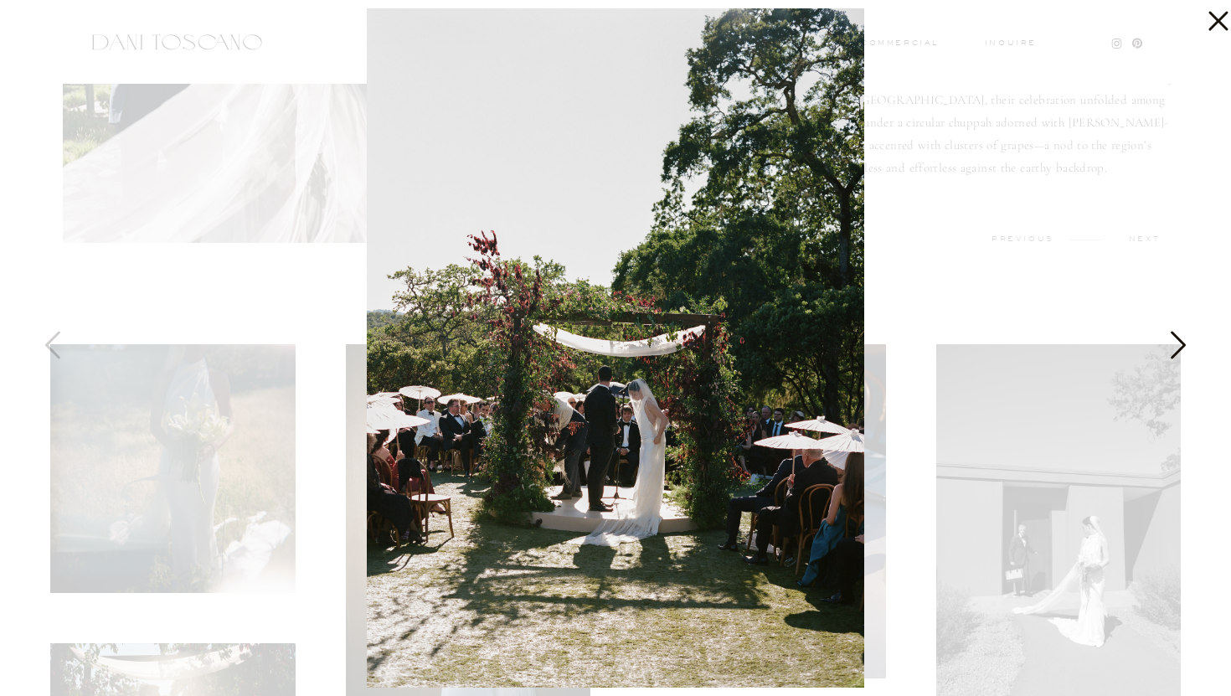
click at [1172, 337] on icon at bounding box center [1177, 349] width 42 height 50
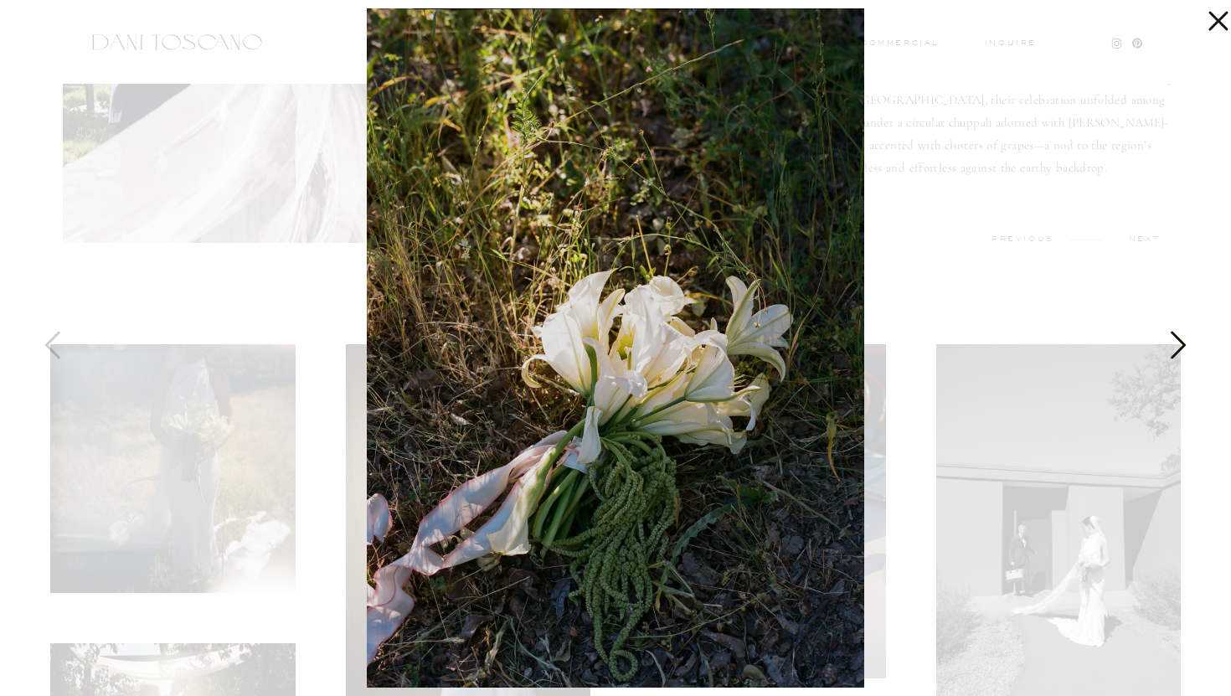
click at [1172, 337] on icon at bounding box center [1177, 349] width 42 height 50
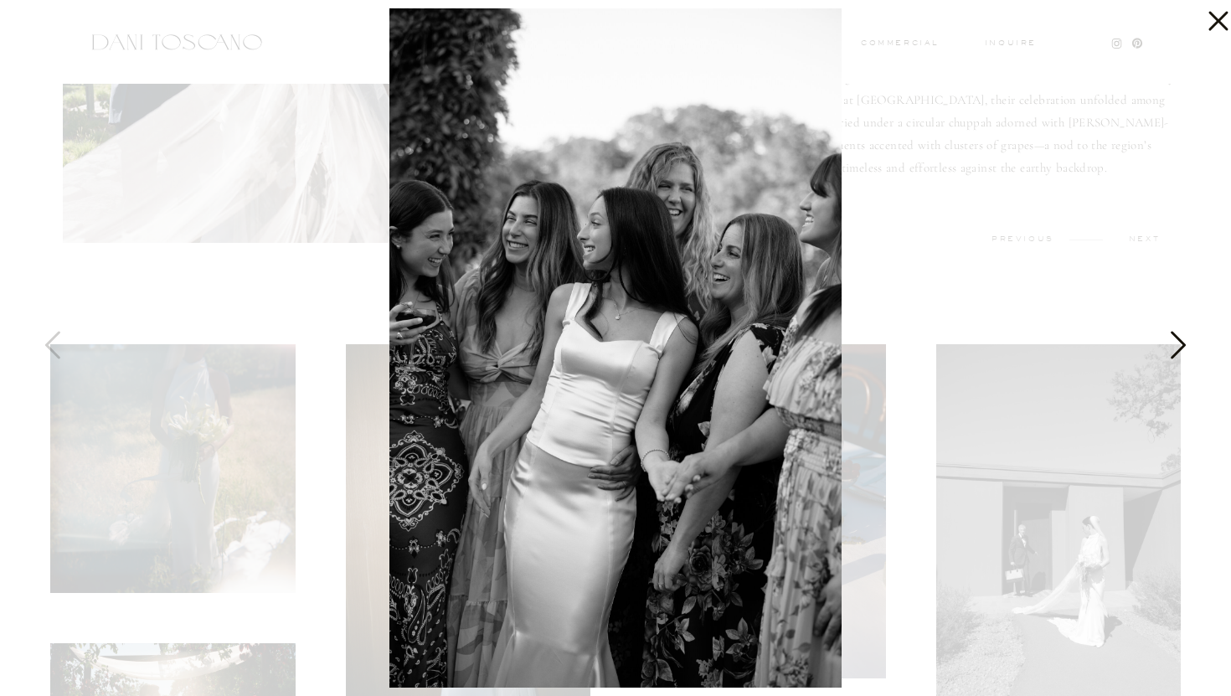
click at [1172, 337] on icon at bounding box center [1177, 349] width 42 height 50
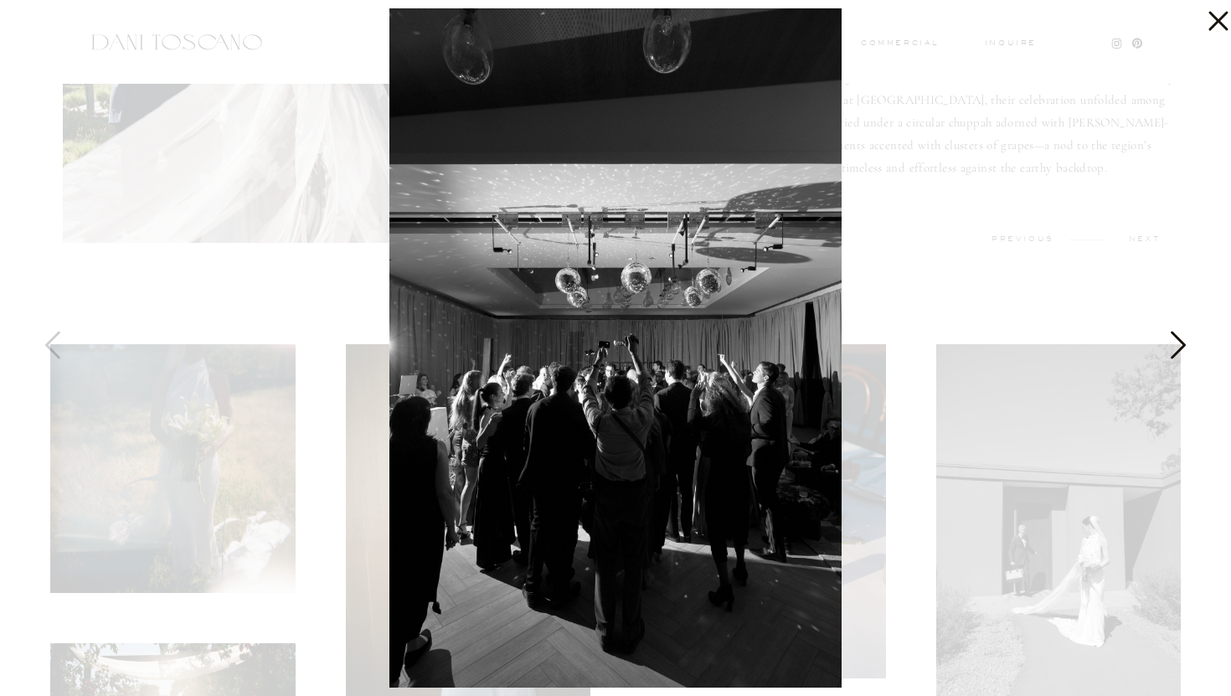
click at [1172, 337] on icon at bounding box center [1177, 349] width 42 height 50
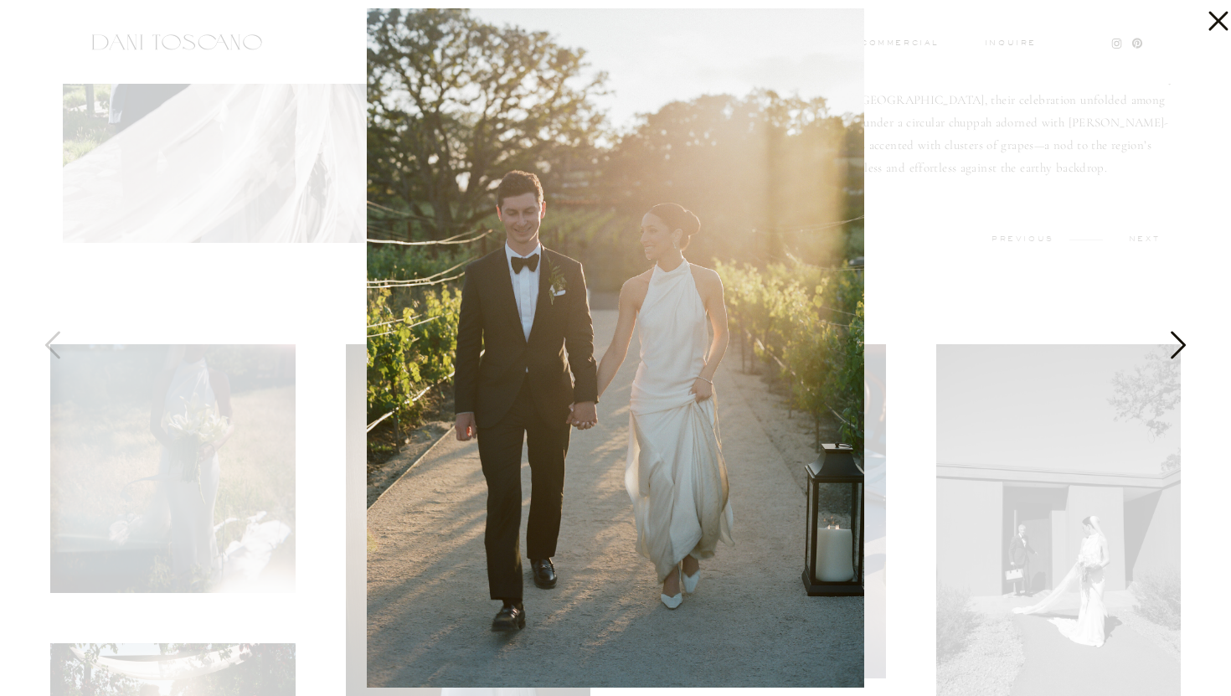
click at [1172, 337] on icon at bounding box center [1177, 349] width 42 height 50
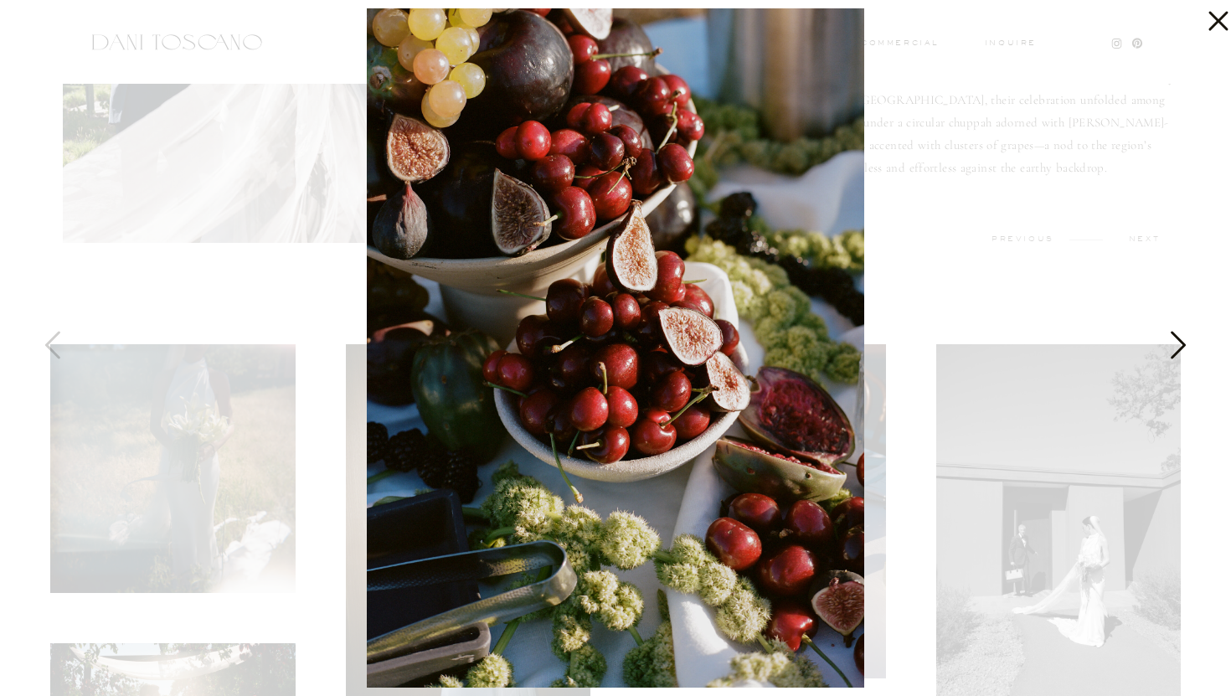
click at [1172, 337] on icon at bounding box center [1177, 349] width 42 height 50
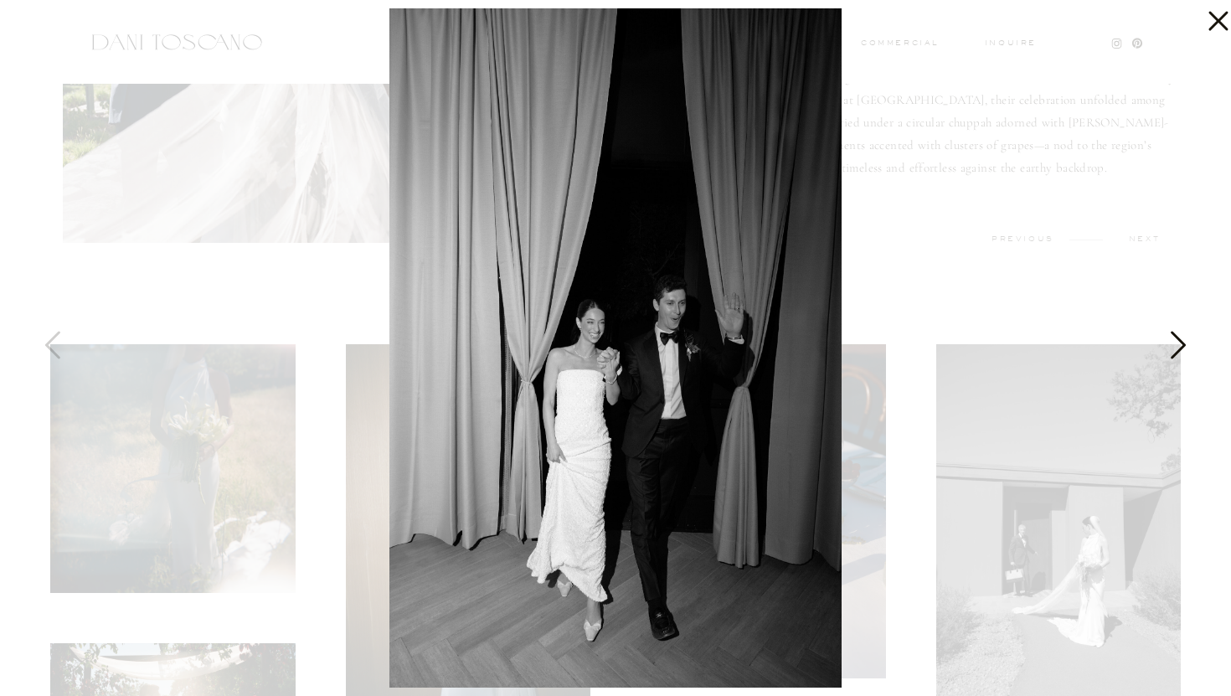
click at [1172, 337] on icon at bounding box center [1177, 349] width 42 height 50
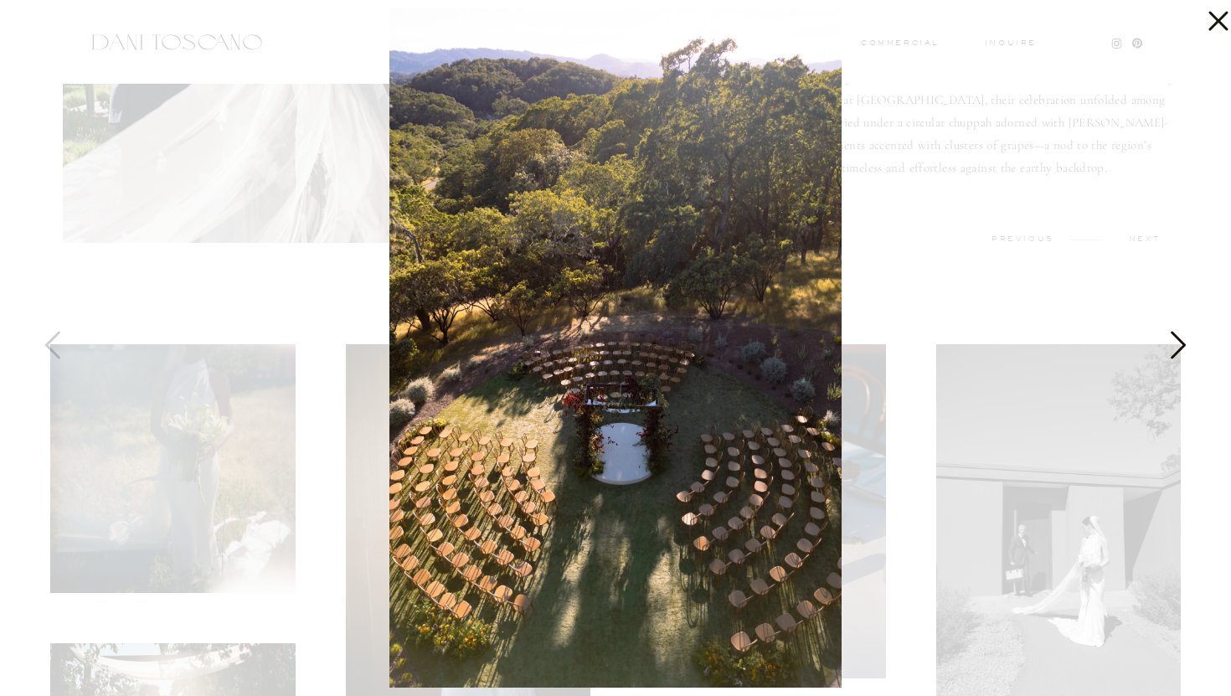
click at [1172, 337] on icon at bounding box center [1177, 349] width 42 height 50
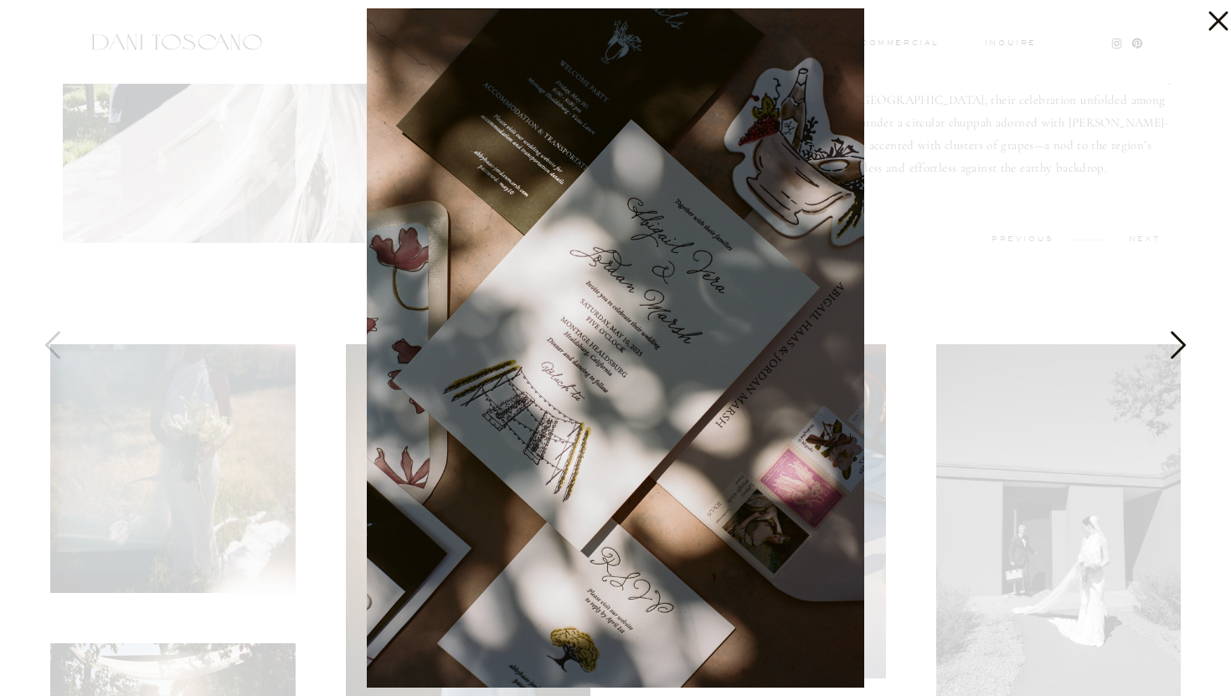
click at [1172, 337] on icon at bounding box center [1177, 349] width 42 height 50
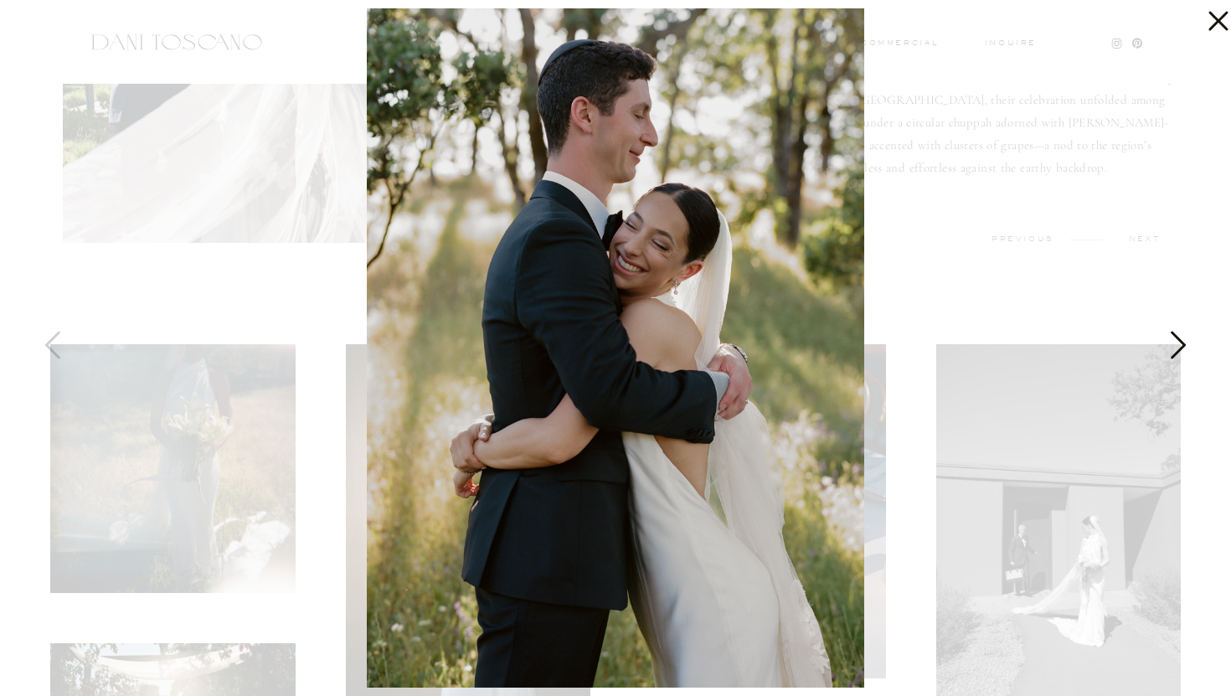
click at [1172, 337] on icon at bounding box center [1177, 349] width 42 height 50
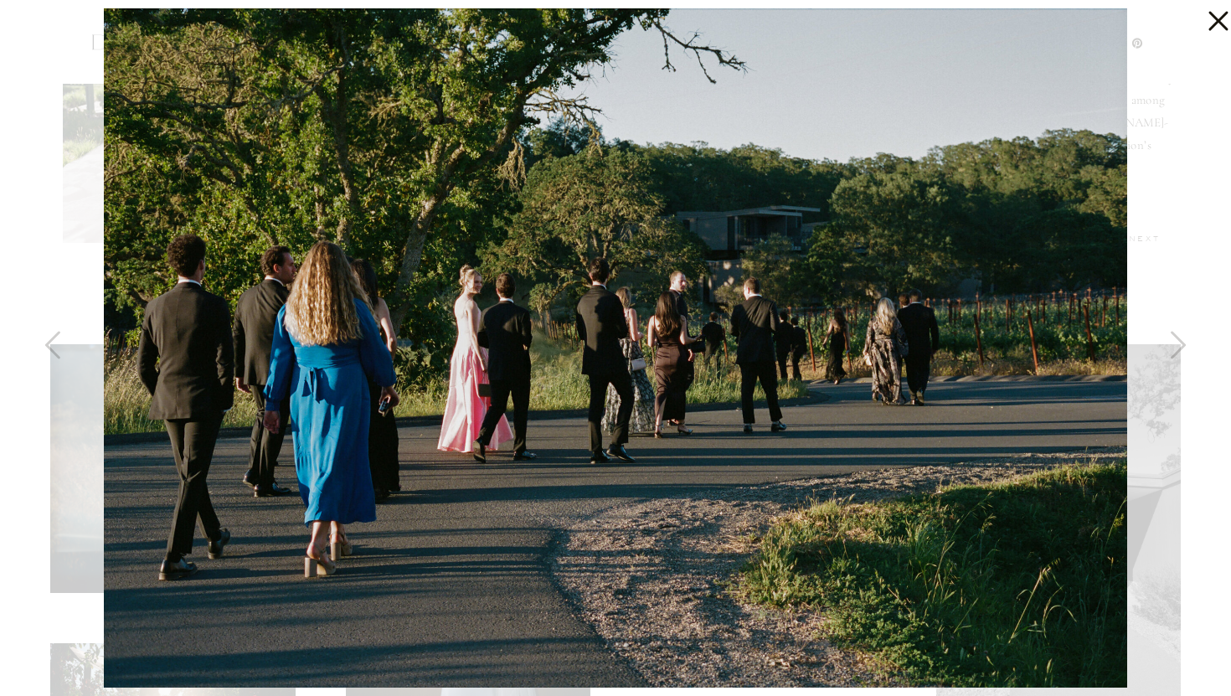
click at [1163, 212] on div at bounding box center [615, 348] width 1231 height 696
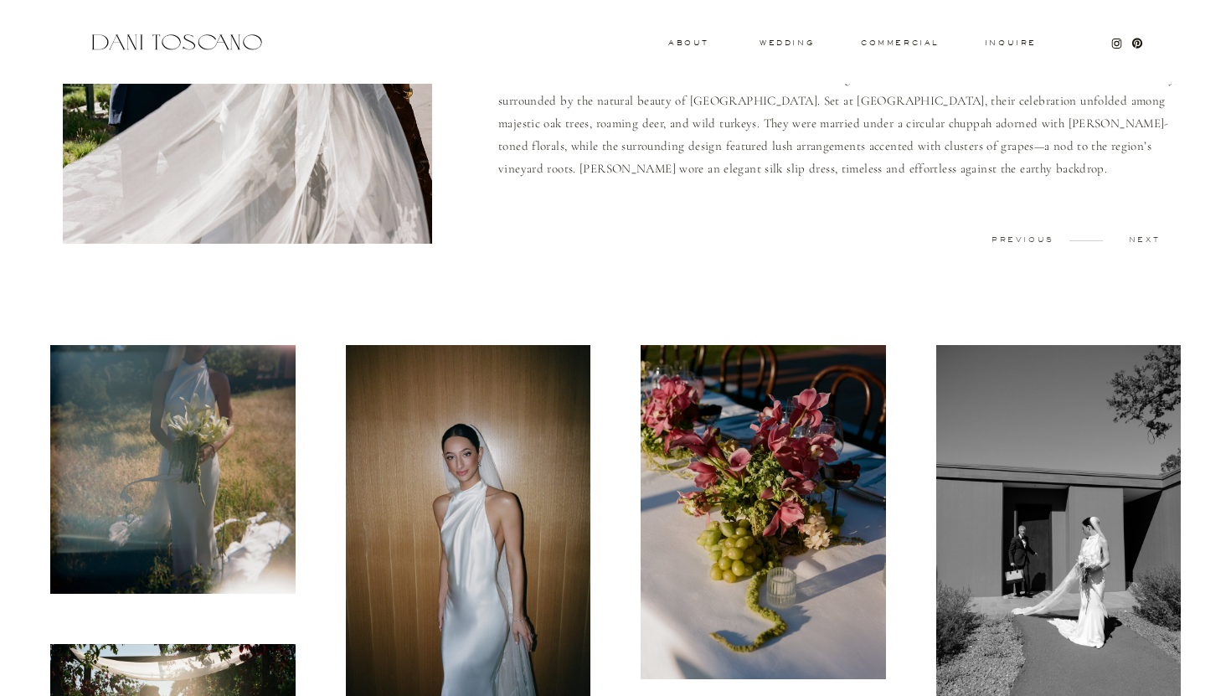
scroll to position [240, 0]
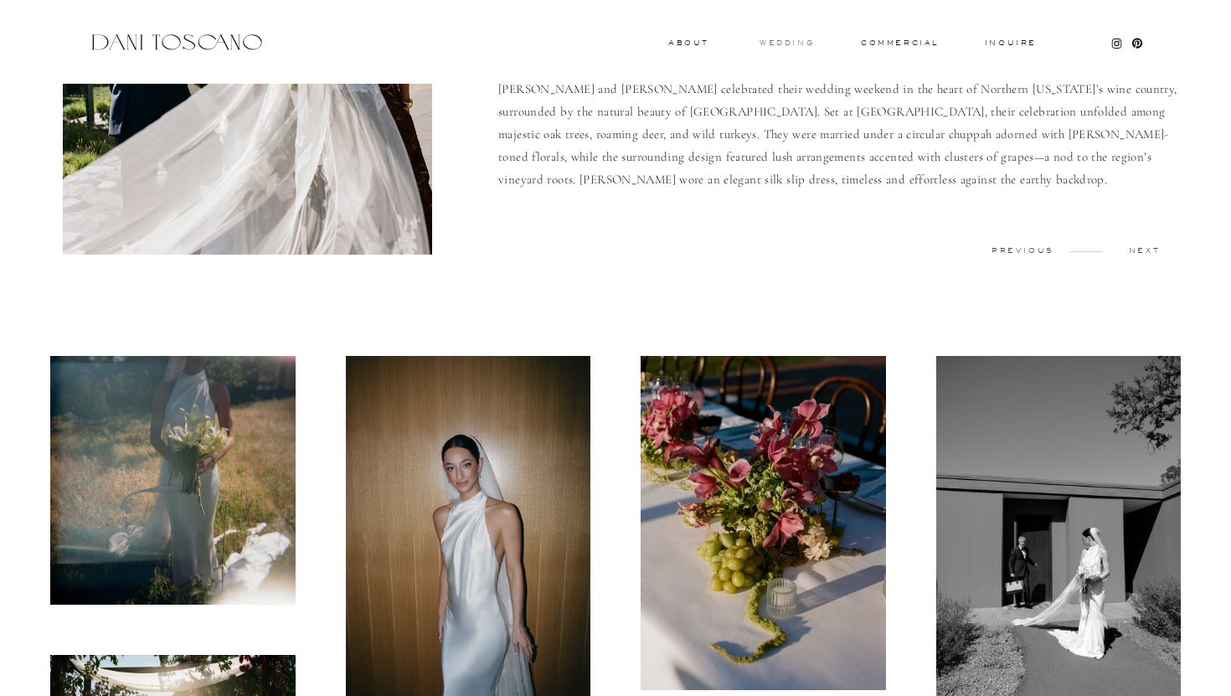
click at [785, 43] on h3 "wedding" at bounding box center [787, 42] width 54 height 6
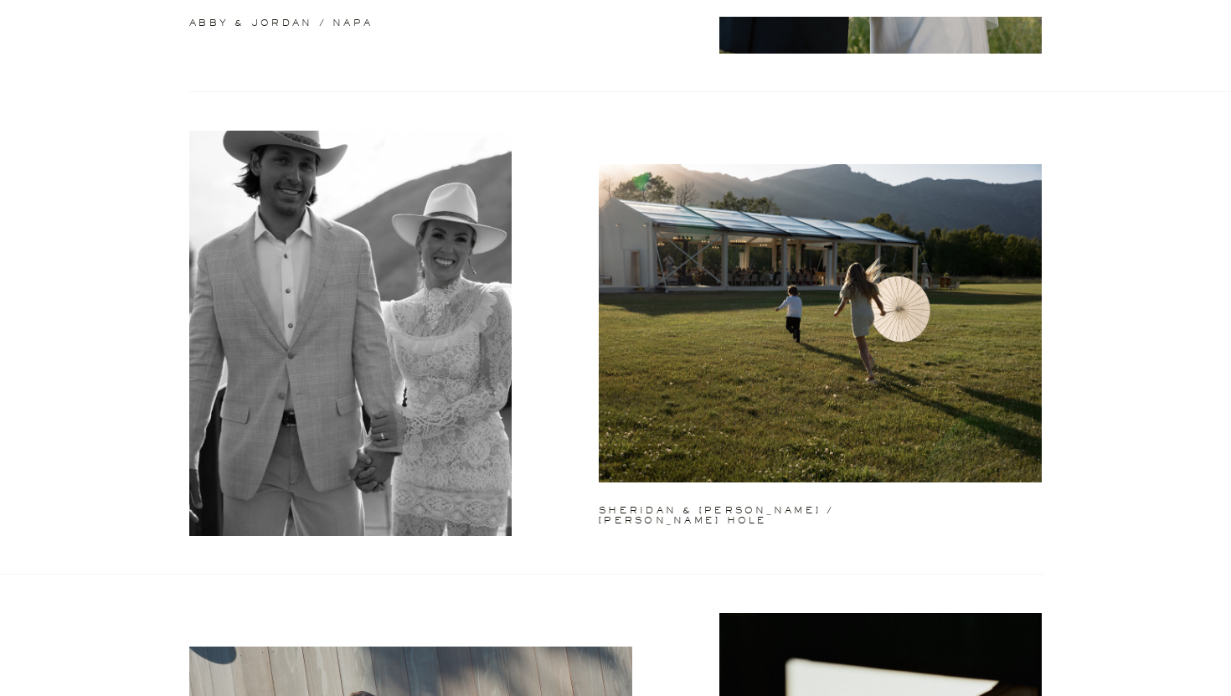
scroll to position [960, 0]
